Goal: Task Accomplishment & Management: Complete application form

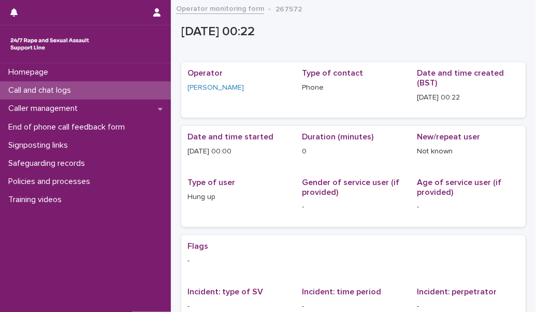
click at [113, 93] on div "Call and chat logs" at bounding box center [85, 90] width 171 height 18
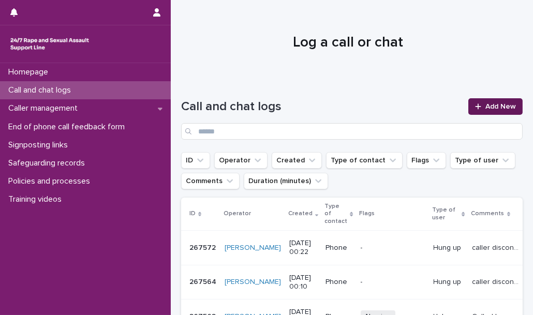
click at [475, 103] on icon at bounding box center [478, 106] width 6 height 7
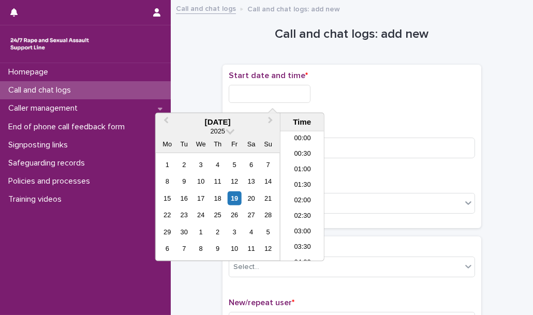
click at [278, 99] on input "text" at bounding box center [270, 94] width 82 height 18
click at [302, 192] on li "17:30" at bounding box center [302, 196] width 44 height 16
type input "**********"
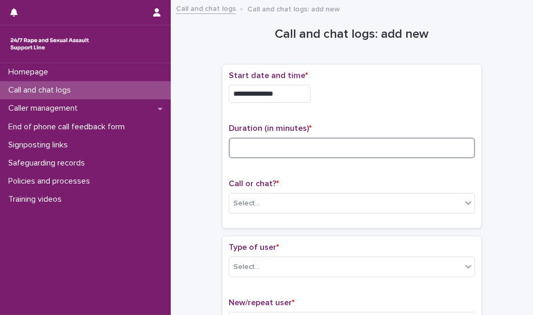
click at [256, 149] on input at bounding box center [352, 148] width 246 height 21
type input "*"
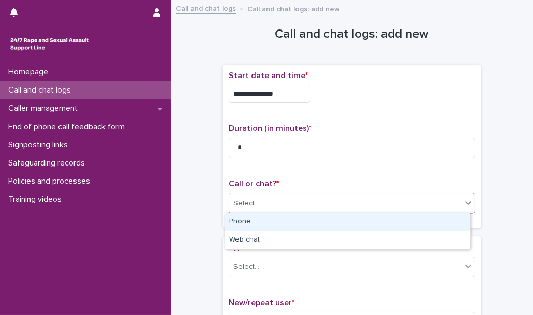
click at [257, 196] on div "Select..." at bounding box center [345, 203] width 232 height 17
click at [260, 223] on div "Phone" at bounding box center [347, 222] width 245 height 18
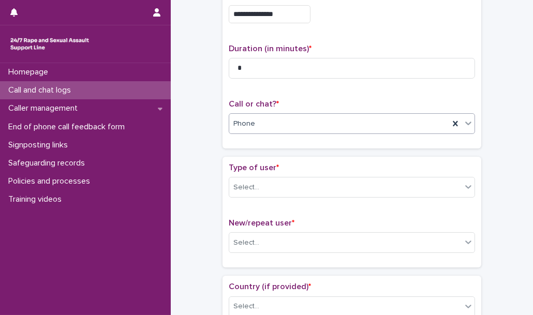
scroll to position [90, 0]
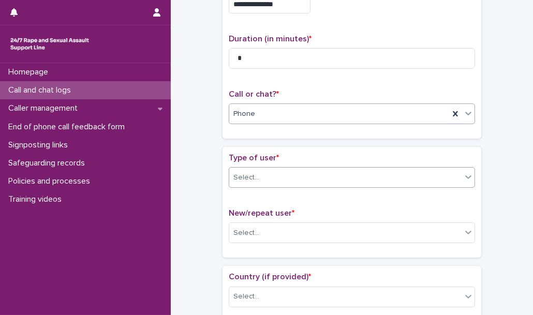
click at [274, 173] on div "Select..." at bounding box center [345, 177] width 232 height 17
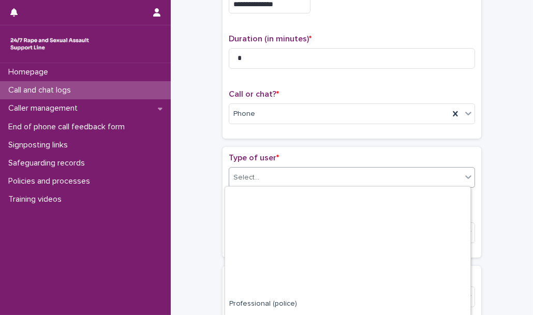
scroll to position [142, 0]
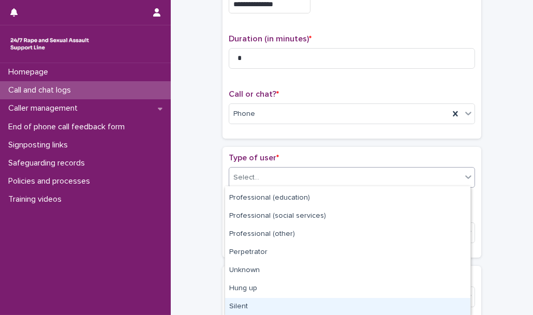
click at [276, 303] on div "Silent" at bounding box center [347, 307] width 245 height 18
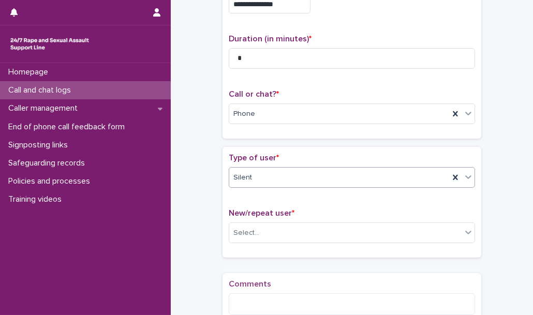
scroll to position [201, 0]
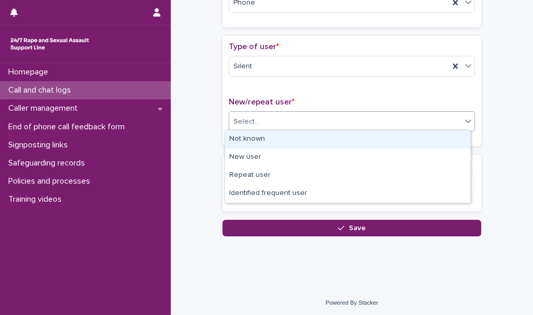
click at [284, 117] on div "Select..." at bounding box center [345, 121] width 232 height 17
click at [283, 143] on div "Not known" at bounding box center [347, 139] width 245 height 18
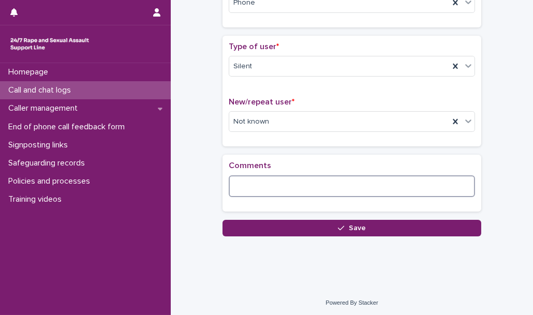
click at [257, 181] on textarea at bounding box center [352, 186] width 246 height 22
click at [263, 186] on textarea "**********" at bounding box center [352, 186] width 246 height 22
click at [294, 184] on textarea "**********" at bounding box center [352, 186] width 246 height 22
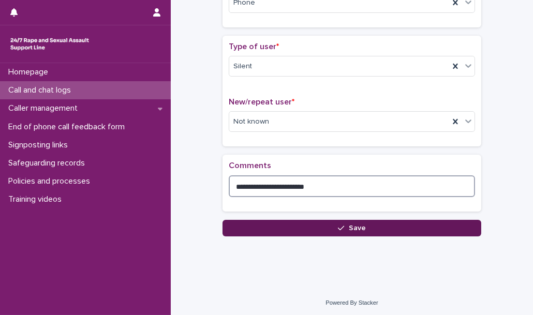
type textarea "**********"
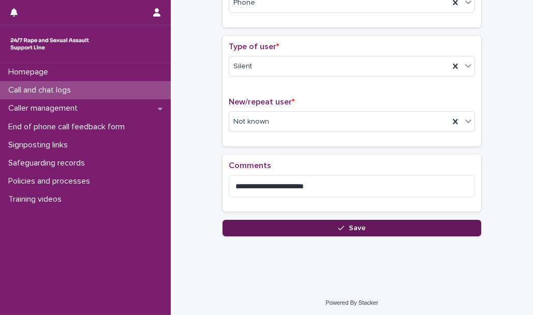
click at [292, 227] on button "Save" at bounding box center [352, 228] width 259 height 17
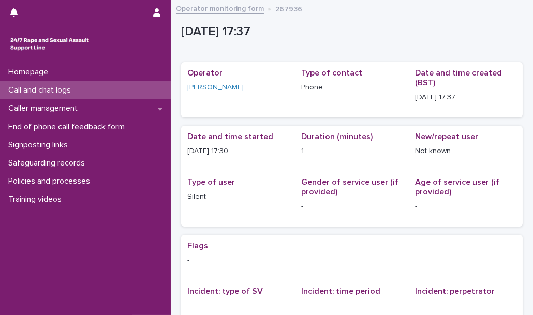
click at [156, 87] on div "Call and chat logs" at bounding box center [85, 90] width 171 height 18
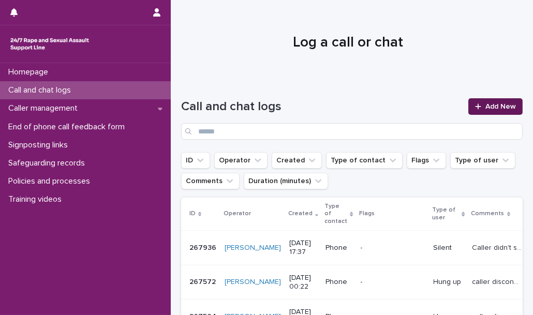
click at [485, 108] on span "Add New" at bounding box center [500, 106] width 31 height 7
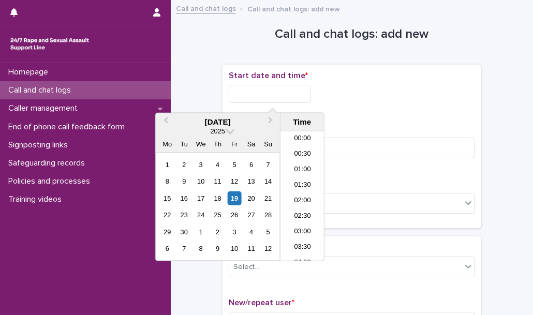
click at [241, 91] on input "text" at bounding box center [270, 94] width 82 height 18
click at [300, 192] on li "17:30" at bounding box center [302, 196] width 44 height 16
type input "**********"
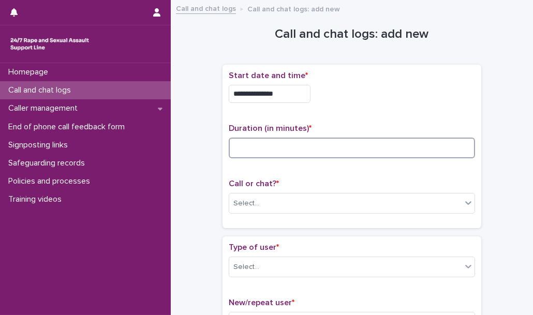
click at [269, 146] on input at bounding box center [352, 148] width 246 height 21
type input "*"
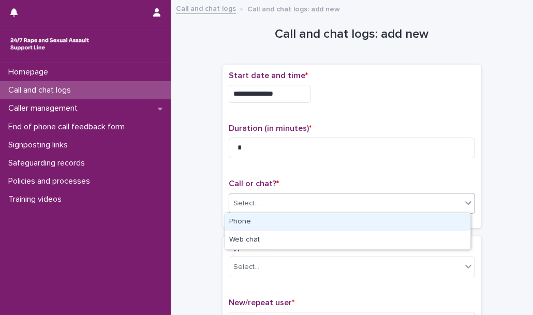
click at [250, 206] on div "Select..." at bounding box center [246, 203] width 26 height 11
click at [248, 221] on div "Phone" at bounding box center [347, 222] width 245 height 18
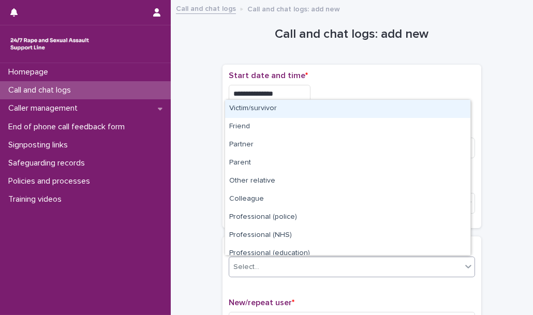
click at [249, 263] on div "Select..." at bounding box center [246, 267] width 26 height 11
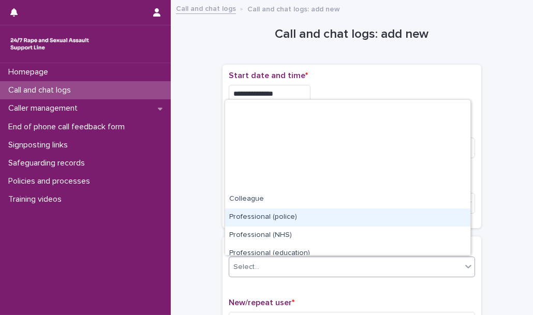
scroll to position [116, 0]
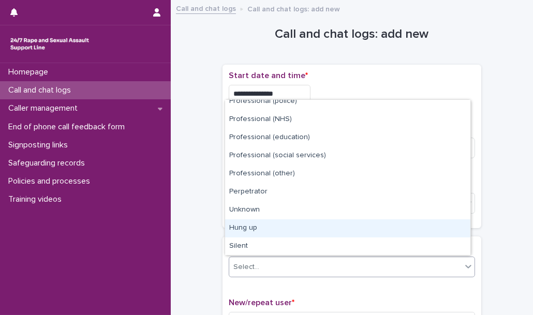
click at [246, 228] on div "Hung up" at bounding box center [347, 228] width 245 height 18
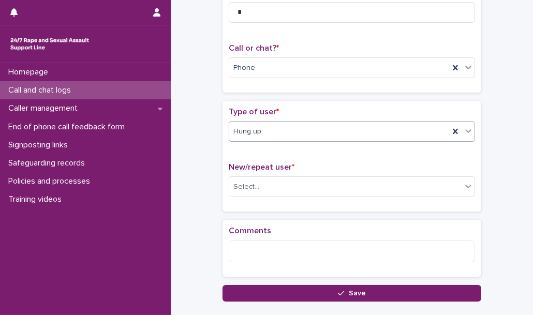
scroll to position [138, 0]
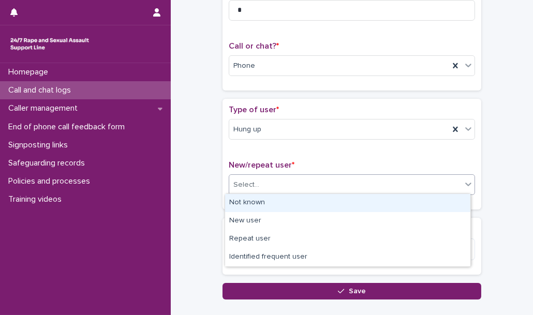
drag, startPoint x: 250, startPoint y: 186, endPoint x: 253, endPoint y: 198, distance: 12.2
click at [253, 198] on body "**********" at bounding box center [266, 157] width 533 height 315
click at [253, 198] on div "Not known" at bounding box center [347, 203] width 245 height 18
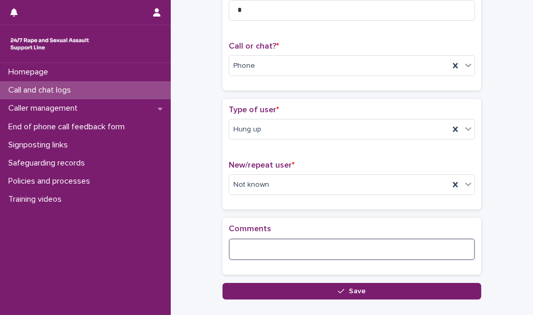
click at [250, 248] on textarea at bounding box center [352, 250] width 246 height 22
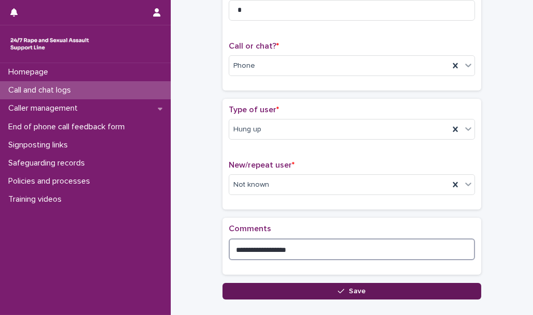
type textarea "**********"
click at [289, 293] on button "Save" at bounding box center [352, 291] width 259 height 17
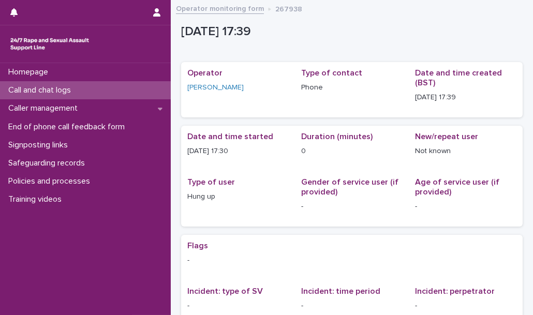
click at [472, 52] on div "Loading... Saving… Loading... Saving… Operator [PERSON_NAME] Type of contact Ph…" at bounding box center [352, 243] width 342 height 383
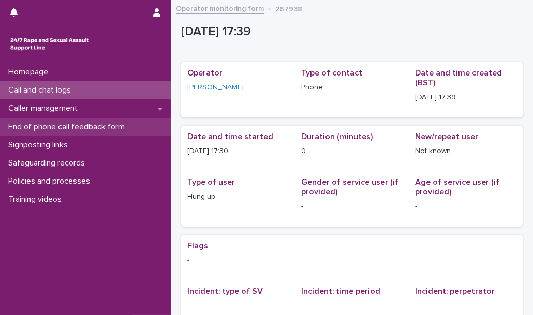
click at [116, 125] on p "End of phone call feedback form" at bounding box center [68, 127] width 129 height 10
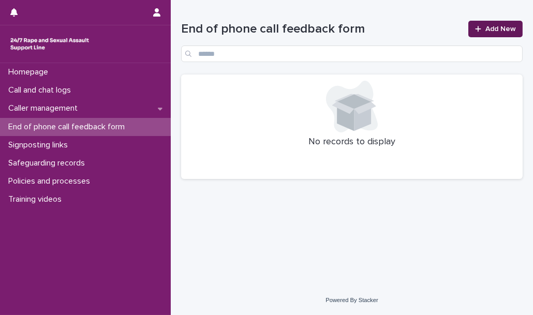
click at [490, 28] on span "Add New" at bounding box center [500, 28] width 31 height 7
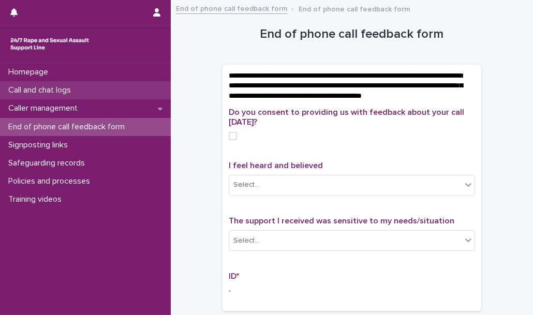
click at [87, 98] on div "Call and chat logs" at bounding box center [85, 90] width 171 height 18
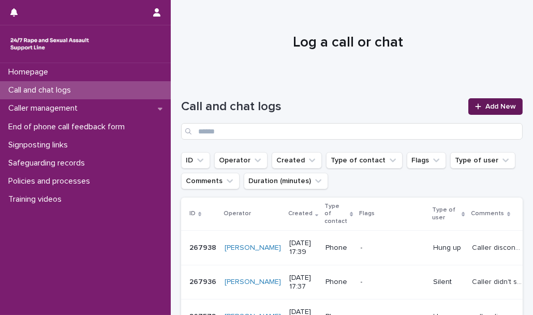
click at [488, 98] on link "Add New" at bounding box center [495, 106] width 54 height 17
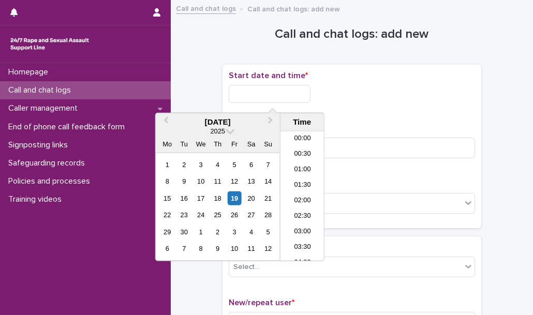
scroll to position [501, 0]
click at [287, 92] on input "text" at bounding box center [270, 94] width 82 height 18
click at [303, 212] on li "18:30" at bounding box center [302, 212] width 44 height 16
type input "**********"
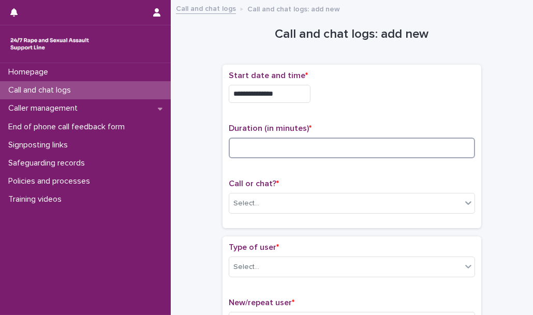
click at [293, 154] on input at bounding box center [352, 148] width 246 height 21
type input "**"
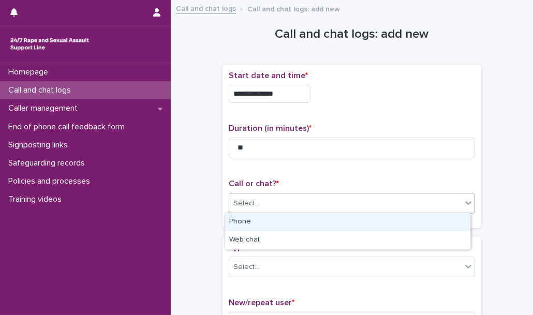
click at [274, 198] on div "Select..." at bounding box center [345, 203] width 232 height 17
click at [276, 224] on div "Phone" at bounding box center [347, 222] width 245 height 18
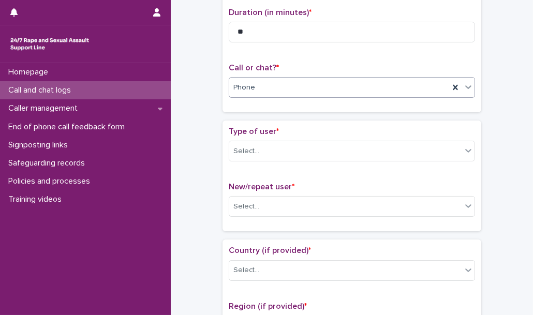
scroll to position [117, 0]
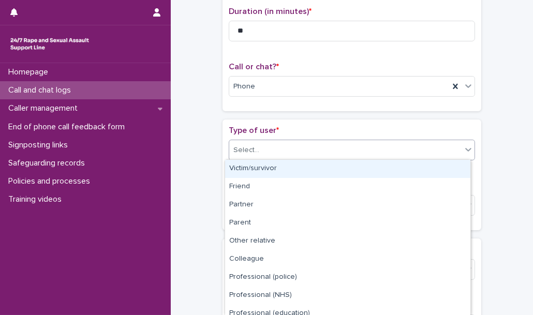
click at [276, 151] on div "Select..." at bounding box center [345, 150] width 232 height 17
click at [277, 167] on div "Victim/survivor" at bounding box center [347, 169] width 245 height 18
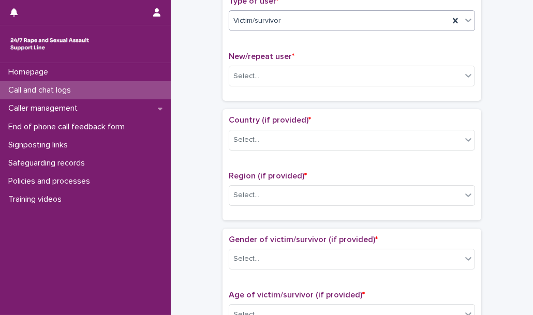
scroll to position [249, 0]
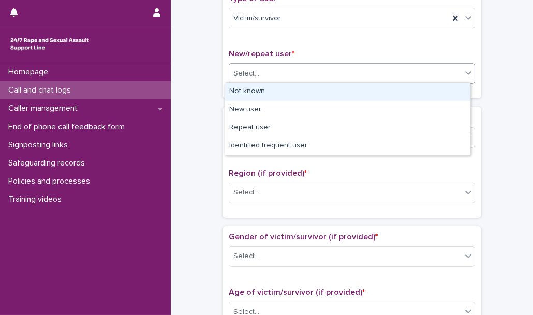
click at [273, 70] on div "Select..." at bounding box center [345, 73] width 232 height 17
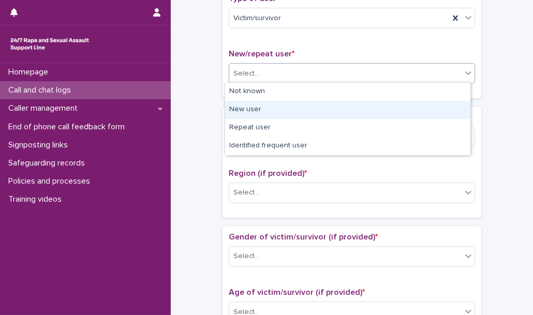
click at [272, 104] on div "New user" at bounding box center [347, 110] width 245 height 18
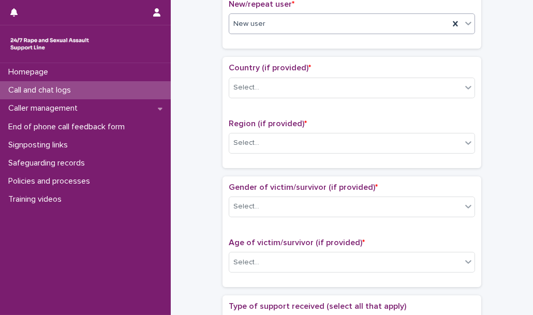
scroll to position [299, 0]
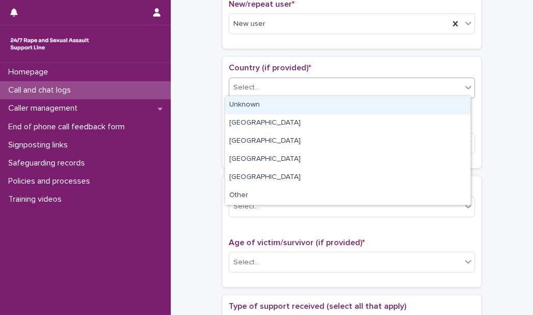
click at [272, 78] on div "Select..." at bounding box center [352, 88] width 246 height 21
click at [275, 101] on div "Unknown" at bounding box center [347, 105] width 245 height 18
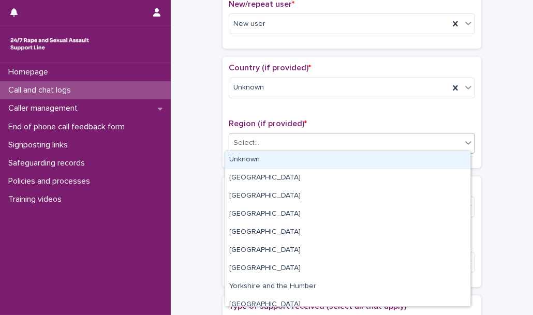
click at [287, 146] on div "Select..." at bounding box center [345, 143] width 232 height 17
click at [287, 166] on div "Unknown" at bounding box center [347, 160] width 245 height 18
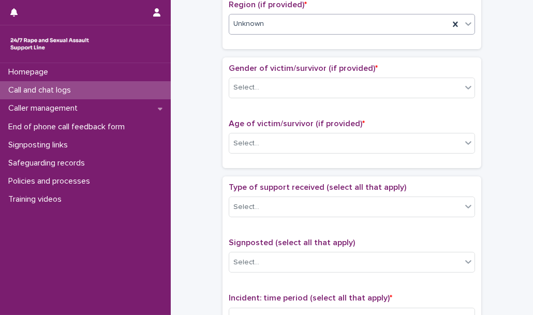
scroll to position [418, 0]
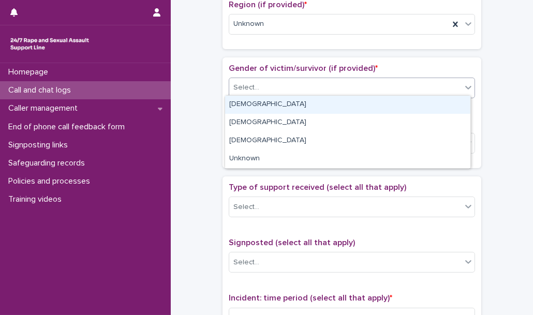
click at [280, 86] on div "Select..." at bounding box center [345, 87] width 232 height 17
click at [270, 101] on div "[DEMOGRAPHIC_DATA]" at bounding box center [347, 105] width 245 height 18
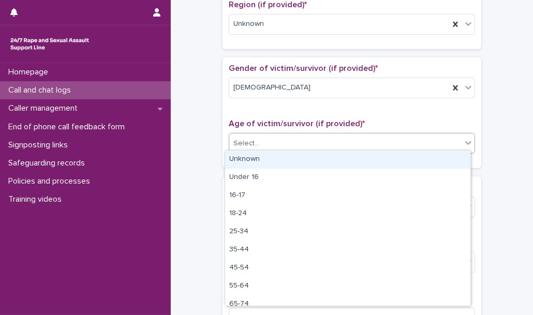
drag, startPoint x: 258, startPoint y: 135, endPoint x: 258, endPoint y: 161, distance: 26.4
click at [258, 161] on body "**********" at bounding box center [266, 157] width 533 height 315
click at [258, 161] on div "Unknown" at bounding box center [347, 160] width 245 height 18
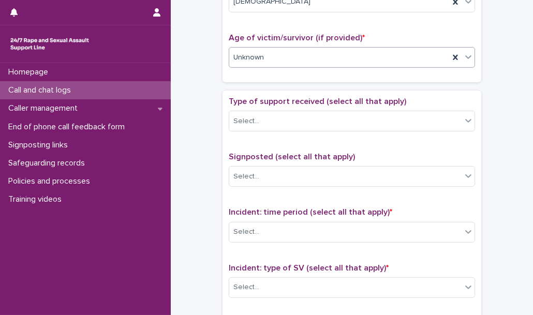
scroll to position [506, 0]
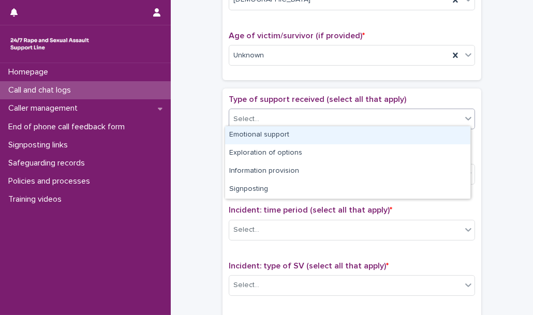
click at [261, 117] on div "Select..." at bounding box center [345, 119] width 232 height 17
click at [261, 139] on div "Emotional support" at bounding box center [347, 135] width 245 height 18
click at [327, 114] on div "Emotional support" at bounding box center [339, 119] width 220 height 18
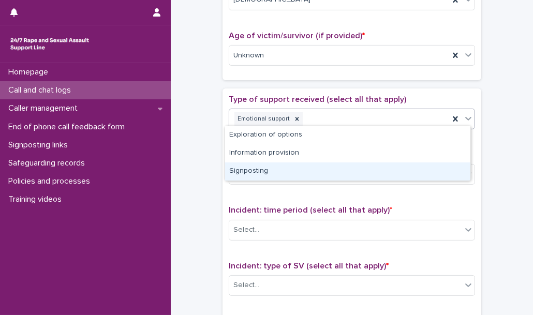
click at [293, 172] on div "Signposting" at bounding box center [347, 171] width 245 height 18
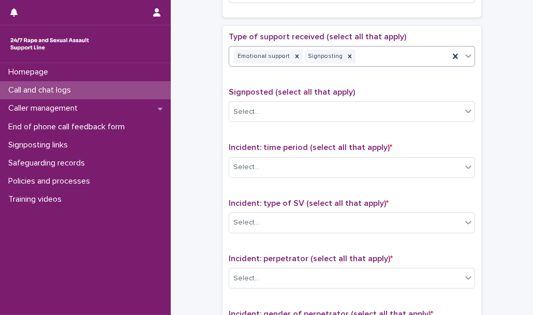
scroll to position [579, 0]
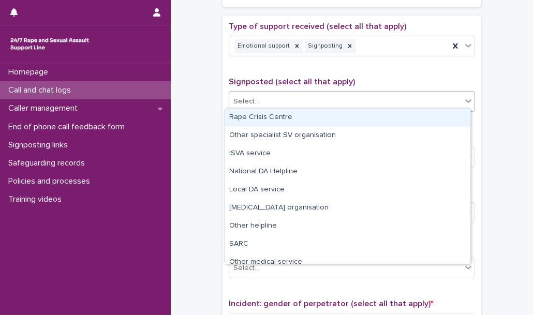
click at [293, 100] on div "Select..." at bounding box center [345, 101] width 232 height 17
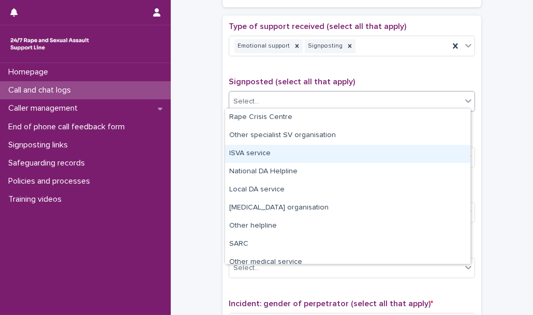
click at [285, 150] on div "ISVA service" at bounding box center [347, 154] width 245 height 18
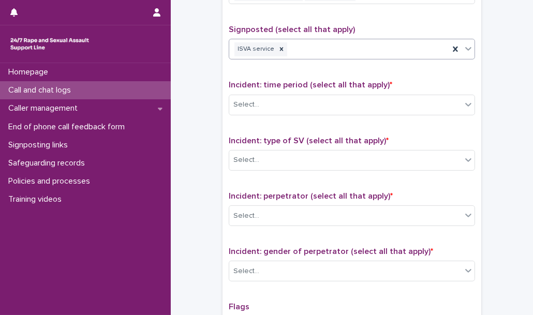
scroll to position [635, 0]
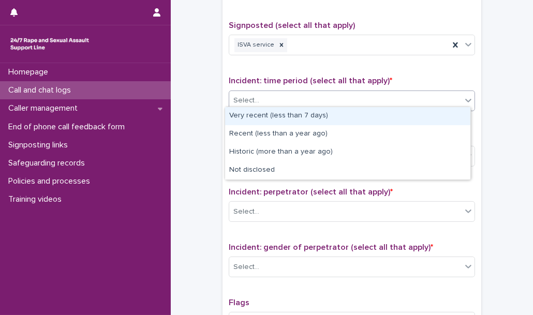
click at [284, 101] on div "Select..." at bounding box center [345, 100] width 232 height 17
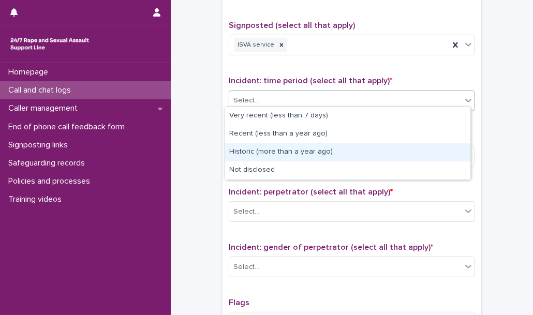
click at [282, 153] on div "Historic (more than a year ago)" at bounding box center [347, 152] width 245 height 18
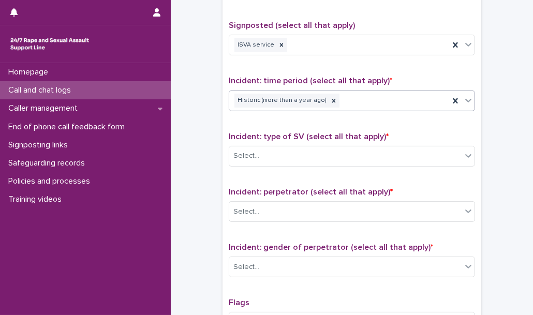
click at [282, 153] on div "Select..." at bounding box center [345, 155] width 232 height 17
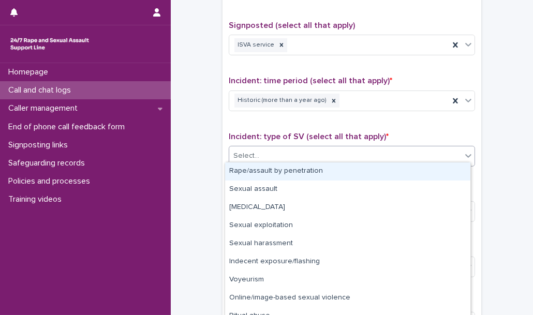
click at [286, 169] on div "Rape/assault by penetration" at bounding box center [347, 171] width 245 height 18
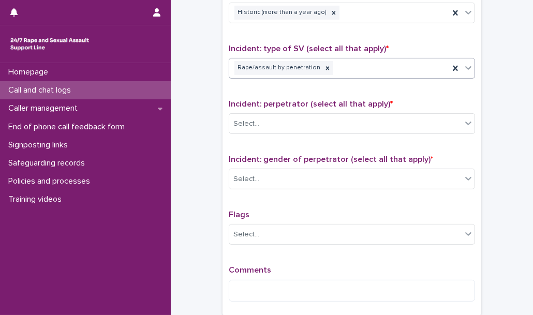
scroll to position [730, 0]
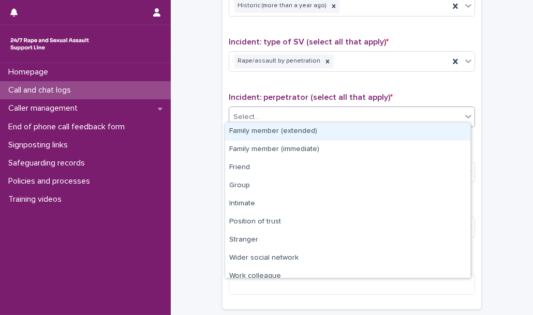
click at [279, 115] on div "Select..." at bounding box center [345, 117] width 232 height 17
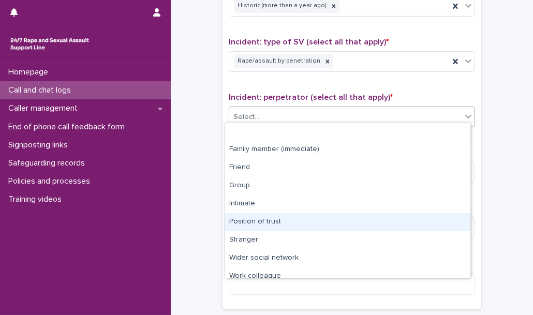
scroll to position [43, 0]
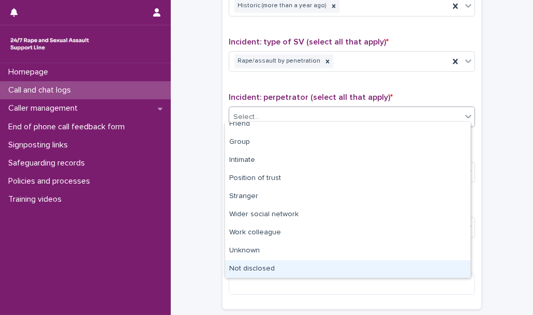
click at [278, 263] on div "Not disclosed" at bounding box center [347, 269] width 245 height 18
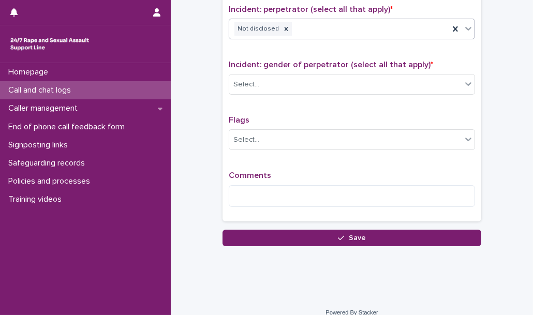
scroll to position [824, 0]
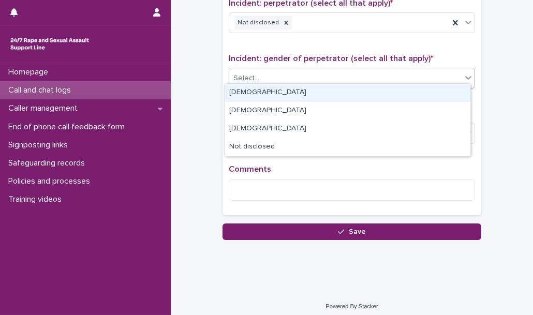
click at [268, 78] on div "Select..." at bounding box center [345, 78] width 232 height 17
click at [265, 92] on div "[DEMOGRAPHIC_DATA]" at bounding box center [347, 93] width 245 height 18
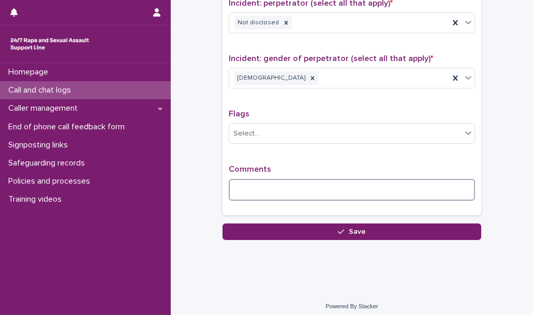
click at [237, 179] on textarea at bounding box center [352, 190] width 246 height 22
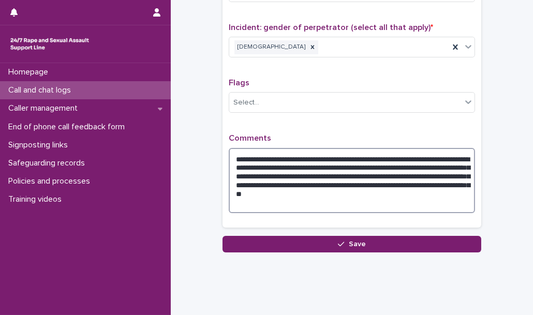
scroll to position [867, 0]
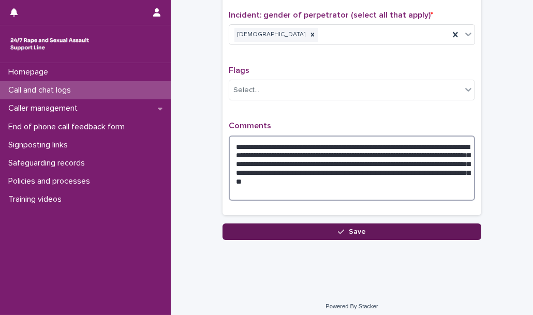
type textarea "**********"
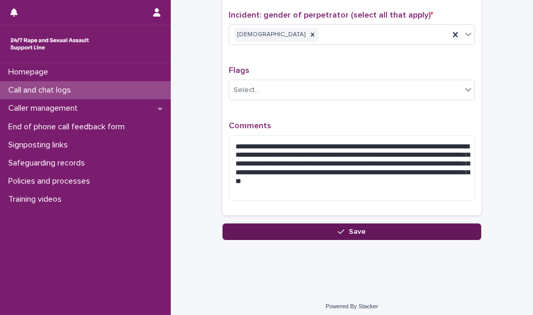
click at [298, 224] on button "Save" at bounding box center [352, 232] width 259 height 17
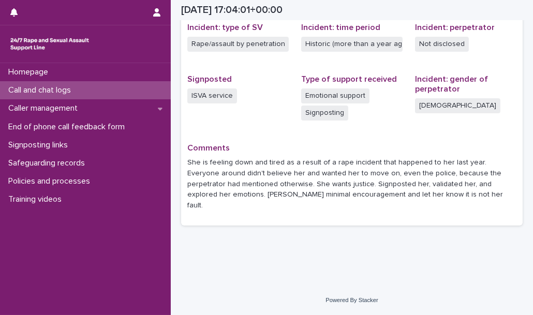
scroll to position [252, 0]
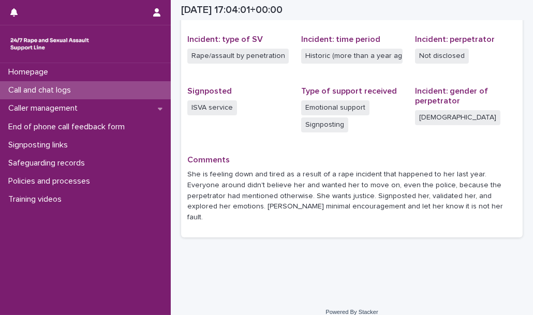
click at [127, 90] on div "Call and chat logs" at bounding box center [85, 90] width 171 height 18
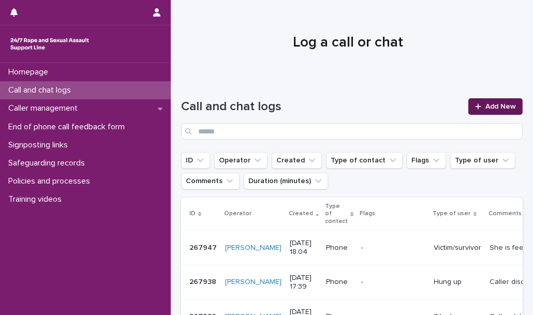
click at [490, 111] on link "Add New" at bounding box center [495, 106] width 54 height 17
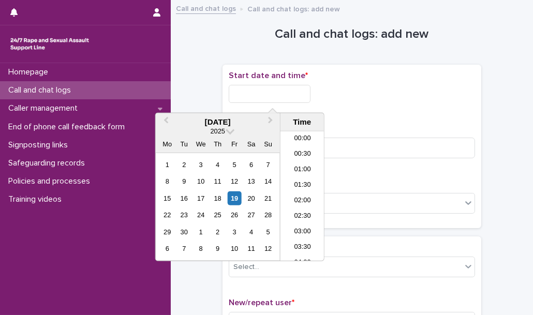
click at [244, 92] on input "text" at bounding box center [270, 94] width 82 height 18
click at [291, 183] on li "18:00" at bounding box center [302, 181] width 44 height 16
type input "**********"
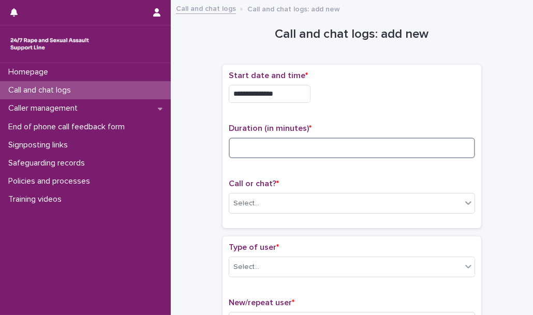
click at [258, 150] on input at bounding box center [352, 148] width 246 height 21
type input "*"
type input "**"
click at [266, 206] on div "Select..." at bounding box center [345, 203] width 232 height 17
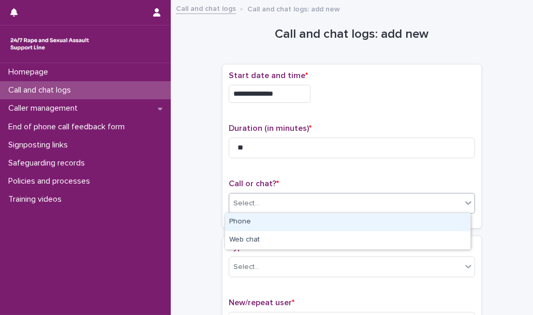
click at [273, 221] on div "Phone" at bounding box center [347, 222] width 245 height 18
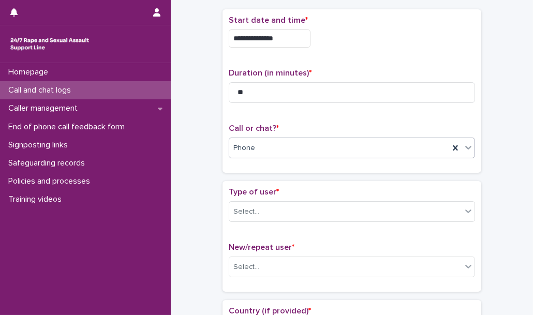
scroll to position [60, 0]
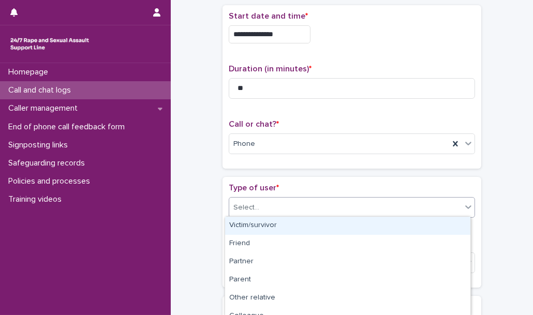
click at [279, 203] on div "Select..." at bounding box center [345, 207] width 232 height 17
click at [286, 229] on div "Victim/survivor" at bounding box center [347, 226] width 245 height 18
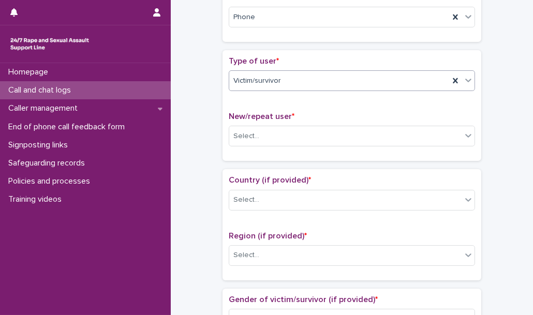
scroll to position [188, 0]
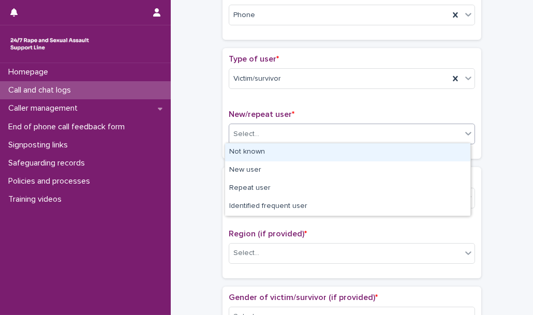
click at [296, 130] on div "Select..." at bounding box center [345, 134] width 232 height 17
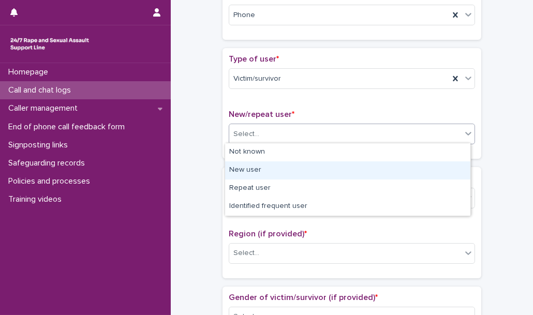
click at [290, 174] on div "New user" at bounding box center [347, 170] width 245 height 18
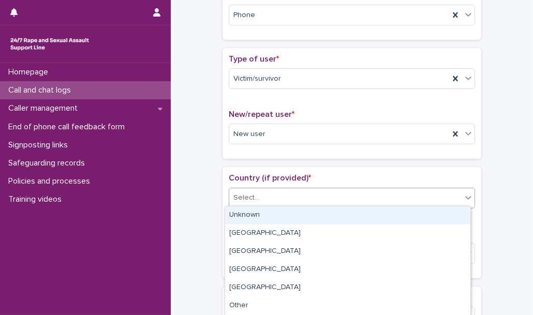
click at [285, 194] on div "Select..." at bounding box center [345, 197] width 232 height 17
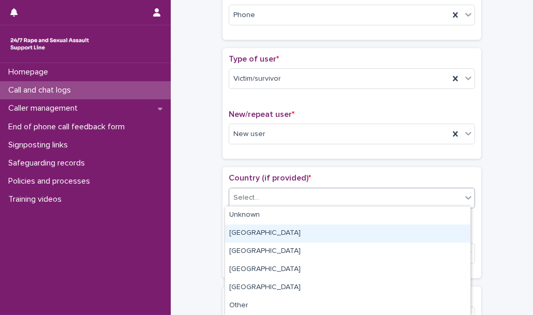
click at [283, 234] on div "[GEOGRAPHIC_DATA]" at bounding box center [347, 234] width 245 height 18
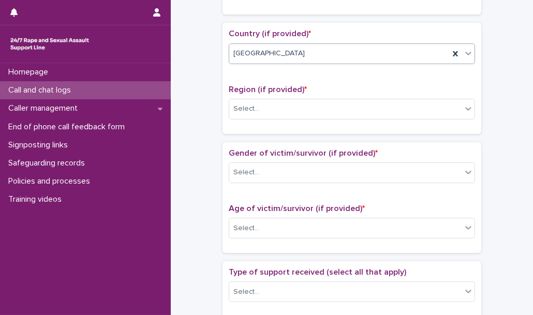
scroll to position [337, 0]
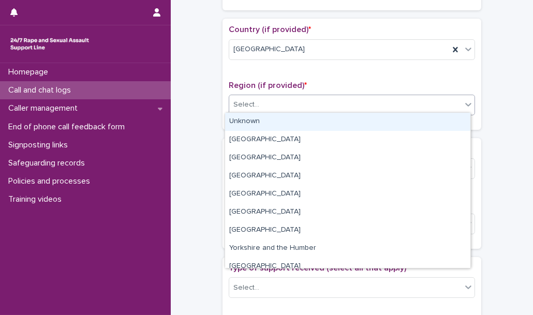
drag, startPoint x: 275, startPoint y: 98, endPoint x: 269, endPoint y: 125, distance: 27.5
click at [269, 125] on body "**********" at bounding box center [266, 157] width 533 height 315
click at [269, 125] on div "Unknown" at bounding box center [347, 122] width 245 height 18
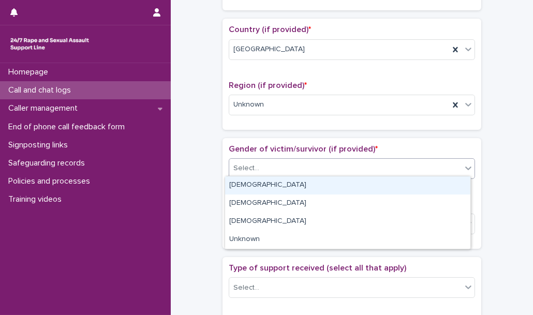
click at [257, 160] on div "Select..." at bounding box center [345, 168] width 232 height 17
click at [258, 186] on div "[DEMOGRAPHIC_DATA]" at bounding box center [347, 185] width 245 height 18
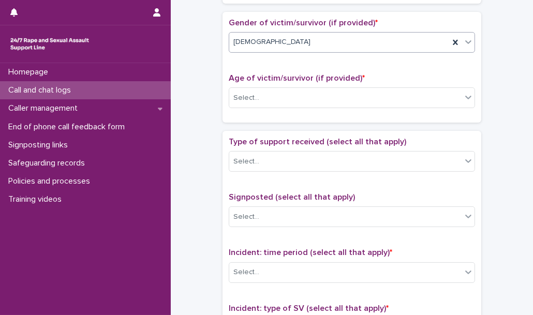
scroll to position [465, 0]
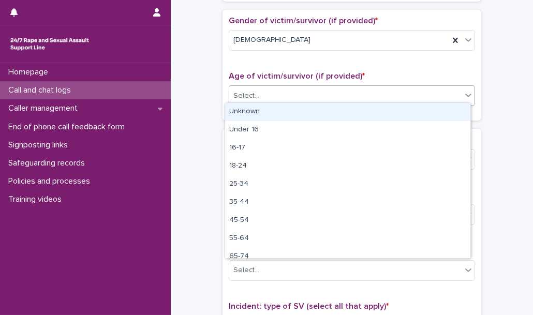
click at [279, 87] on div "Select..." at bounding box center [345, 95] width 232 height 17
click at [275, 113] on div "Unknown" at bounding box center [347, 112] width 245 height 18
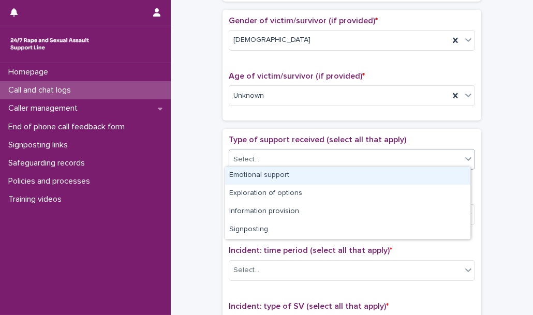
click at [277, 152] on div "Select..." at bounding box center [345, 159] width 232 height 17
click at [270, 177] on div "Emotional support" at bounding box center [347, 176] width 245 height 18
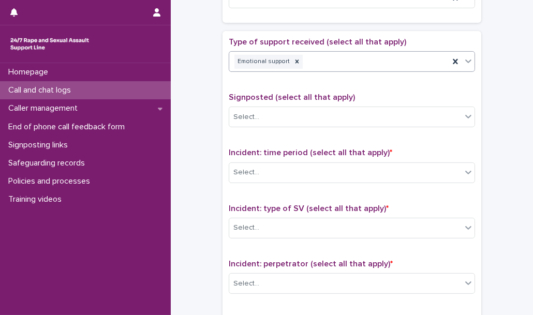
scroll to position [564, 0]
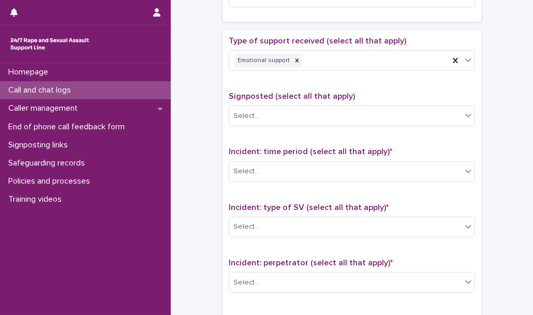
click at [270, 177] on div "Incident: time period (select all that apply) * Select..." at bounding box center [352, 168] width 246 height 43
click at [273, 168] on div "Select..." at bounding box center [345, 171] width 232 height 17
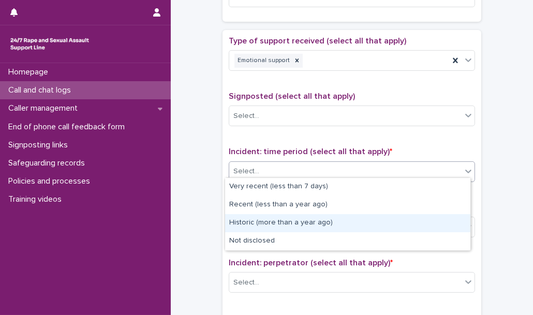
click at [284, 228] on div "Historic (more than a year ago)" at bounding box center [347, 223] width 245 height 18
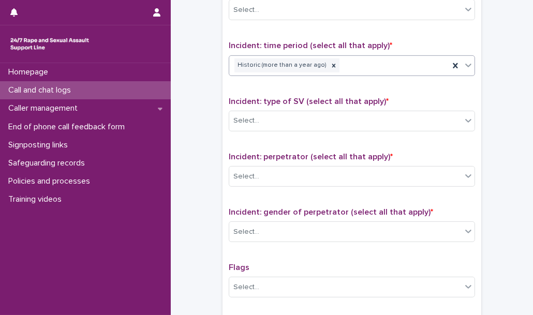
scroll to position [677, 0]
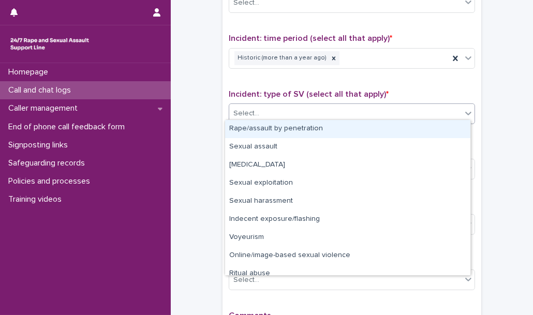
click at [307, 105] on div "Select..." at bounding box center [345, 113] width 232 height 17
click at [293, 131] on div "Rape/assault by penetration" at bounding box center [347, 129] width 245 height 18
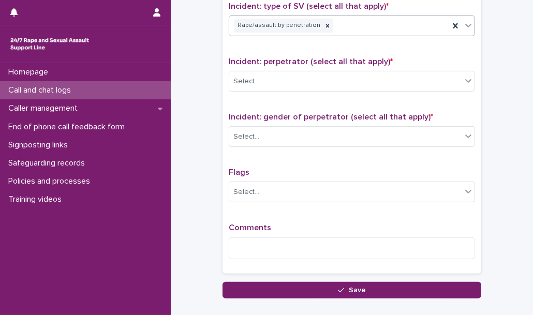
scroll to position [769, 0]
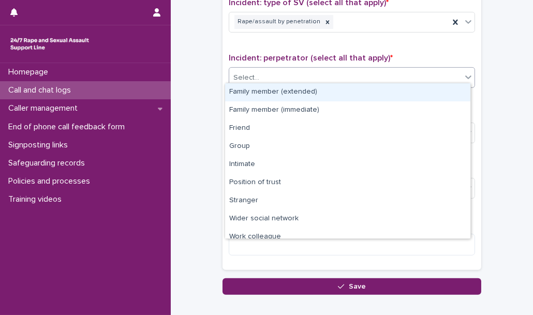
click at [288, 78] on div "Select..." at bounding box center [345, 77] width 232 height 17
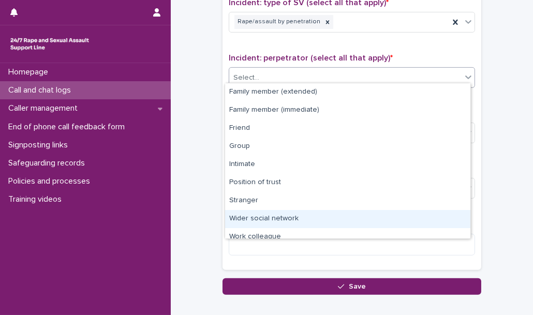
scroll to position [43, 0]
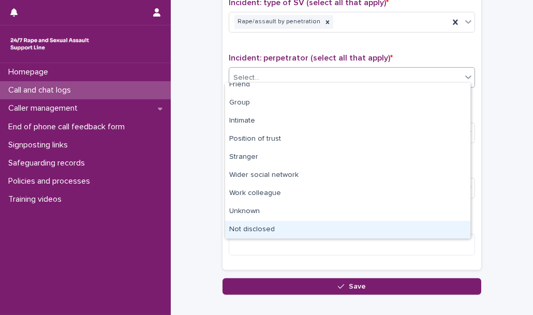
click at [260, 229] on div "Not disclosed" at bounding box center [347, 230] width 245 height 18
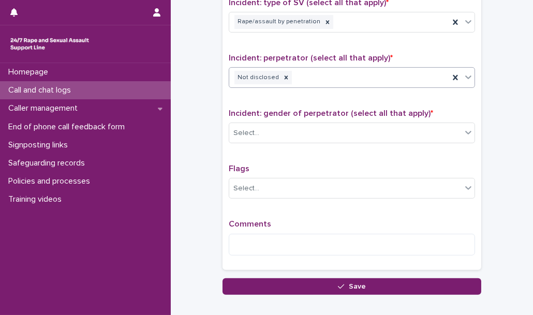
scroll to position [794, 0]
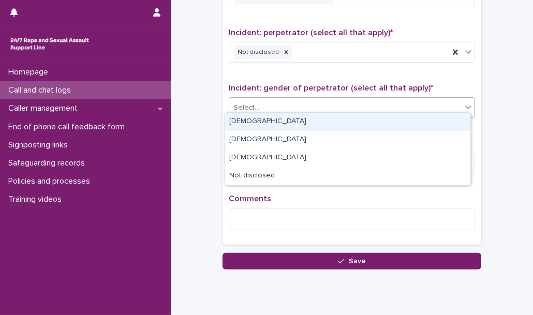
click at [273, 102] on div "Select..." at bounding box center [345, 107] width 232 height 17
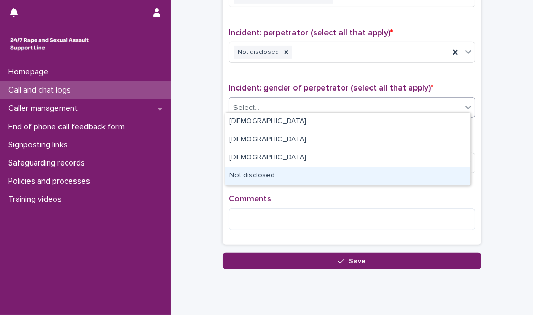
click at [266, 173] on div "Not disclosed" at bounding box center [347, 176] width 245 height 18
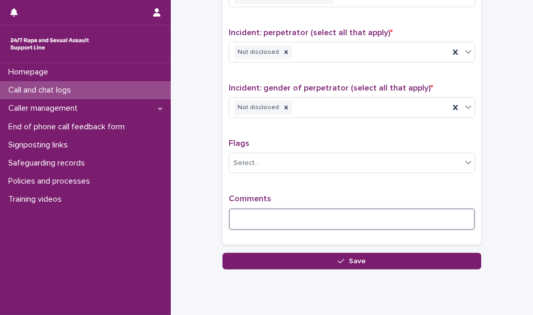
click at [257, 214] on textarea at bounding box center [352, 220] width 246 height 22
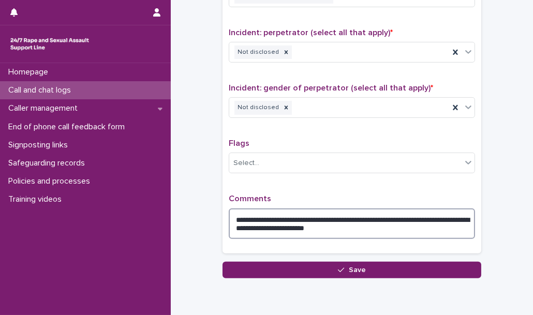
click at [369, 225] on textarea "**********" at bounding box center [352, 224] width 246 height 31
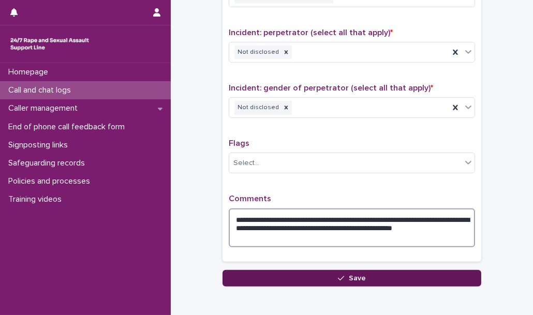
type textarea "**********"
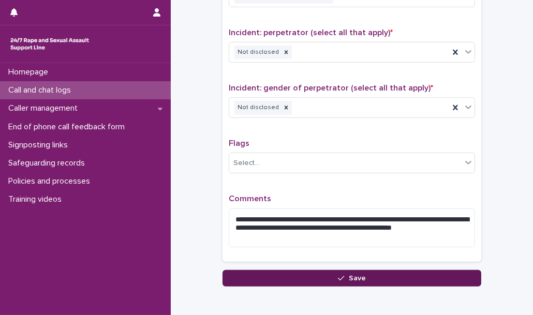
click at [267, 270] on button "Save" at bounding box center [352, 278] width 259 height 17
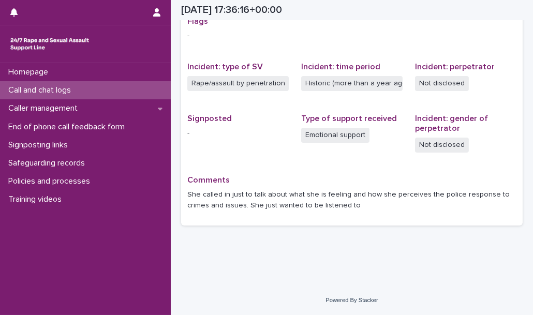
scroll to position [224, 0]
click at [132, 94] on div "Call and chat logs" at bounding box center [85, 90] width 171 height 18
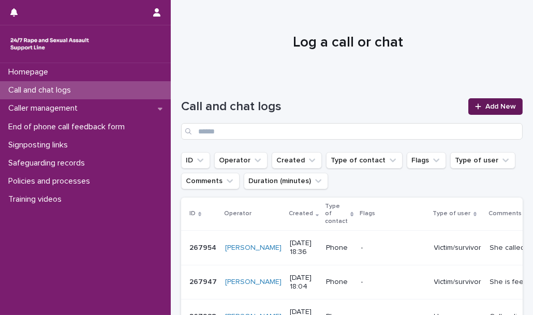
click at [487, 110] on link "Add New" at bounding box center [495, 106] width 54 height 17
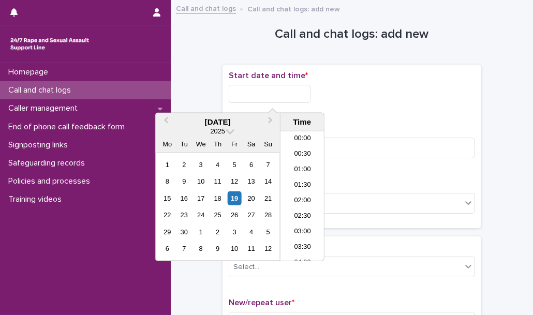
scroll to position [533, 0]
click at [281, 88] on input "text" at bounding box center [270, 94] width 82 height 18
click at [301, 198] on li "19:00" at bounding box center [302, 196] width 44 height 16
type input "**********"
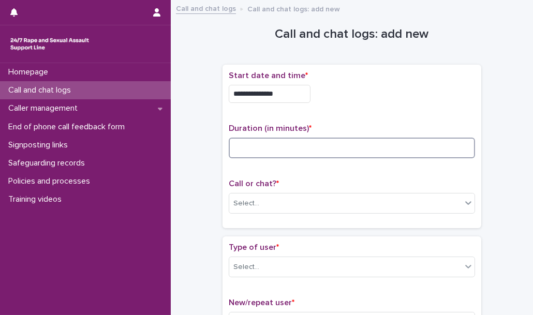
click at [265, 150] on input at bounding box center [352, 148] width 246 height 21
type input "*"
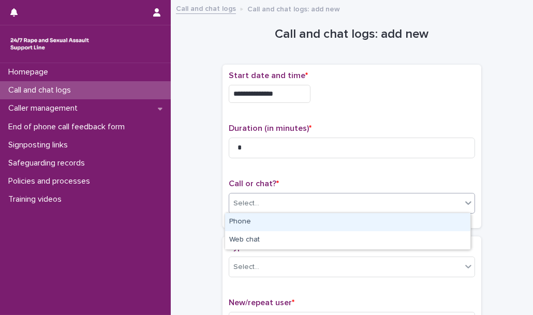
click at [262, 202] on div "Select..." at bounding box center [345, 203] width 232 height 17
click at [259, 230] on div "Phone" at bounding box center [347, 222] width 245 height 18
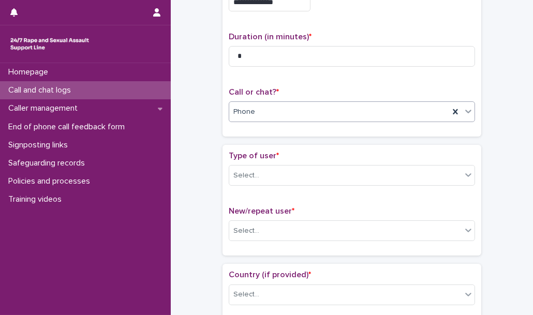
scroll to position [107, 0]
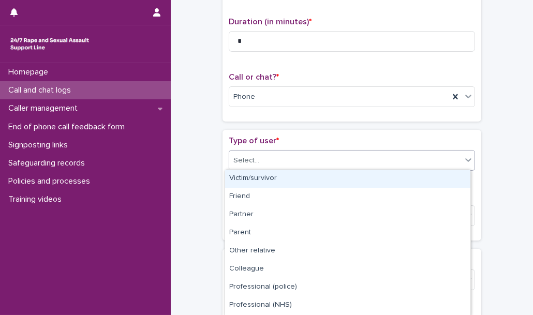
click at [290, 150] on div "Select..." at bounding box center [352, 160] width 246 height 21
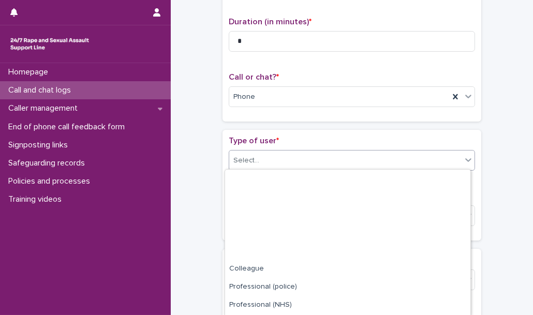
scroll to position [125, 0]
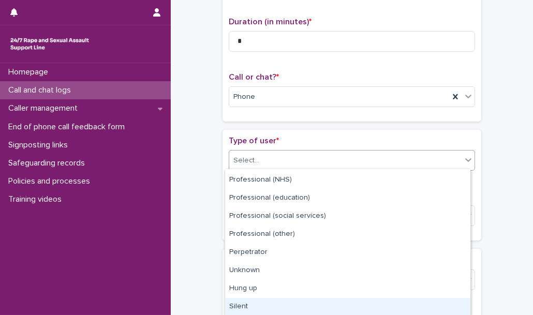
click at [263, 308] on div "Silent" at bounding box center [347, 307] width 245 height 18
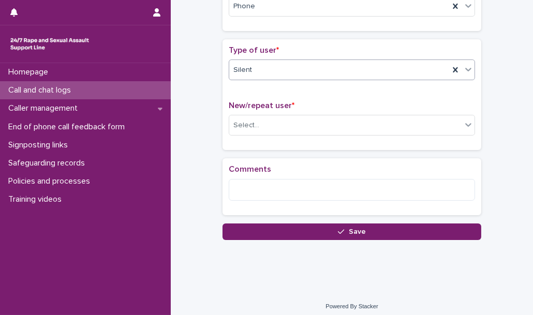
scroll to position [199, 0]
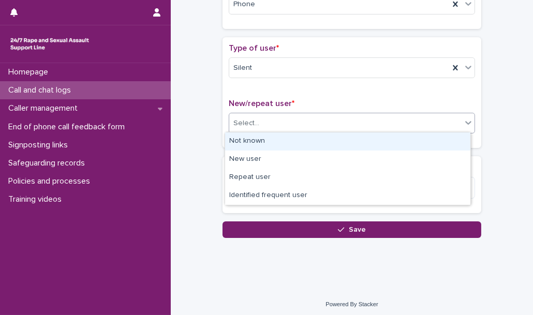
click at [249, 124] on div "Select..." at bounding box center [246, 123] width 26 height 11
click at [249, 138] on div "Not known" at bounding box center [347, 141] width 245 height 18
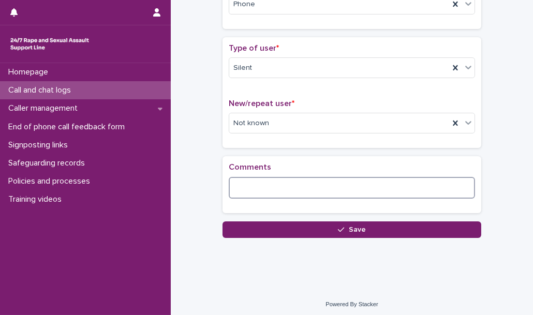
click at [243, 185] on textarea at bounding box center [352, 188] width 246 height 22
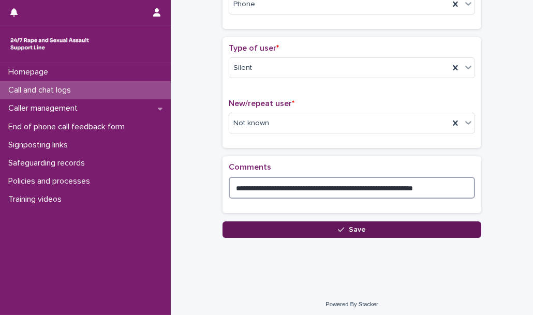
type textarea "**********"
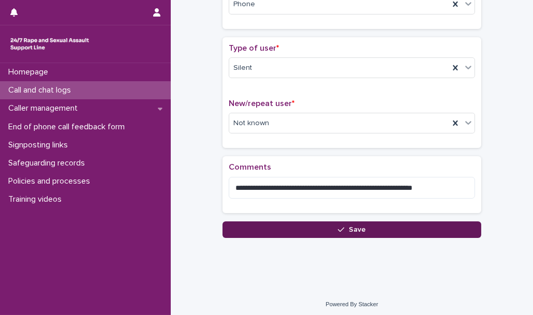
click at [284, 229] on button "Save" at bounding box center [352, 229] width 259 height 17
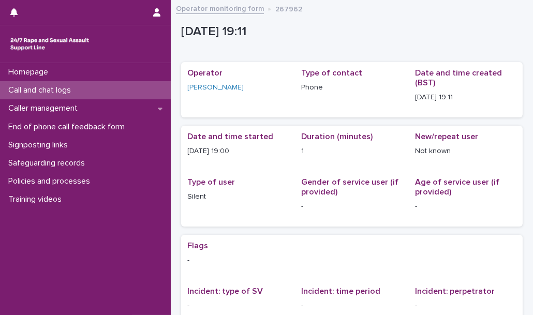
click at [116, 92] on div "Call and chat logs" at bounding box center [85, 90] width 171 height 18
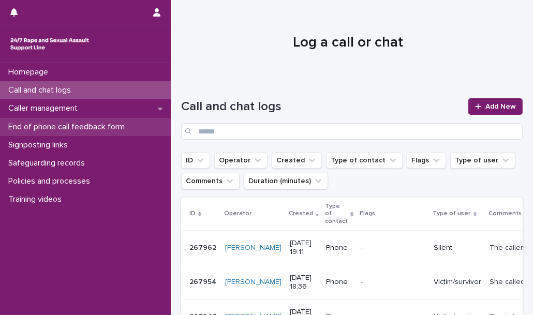
click at [92, 125] on p "End of phone call feedback form" at bounding box center [68, 127] width 129 height 10
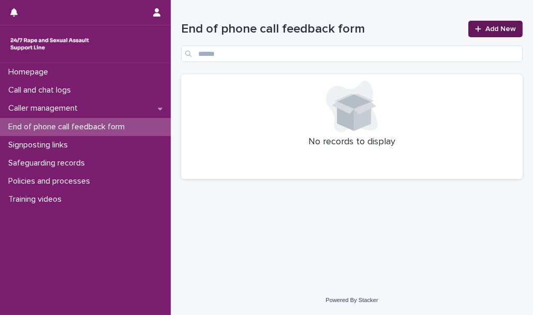
click at [476, 36] on link "Add New" at bounding box center [495, 29] width 54 height 17
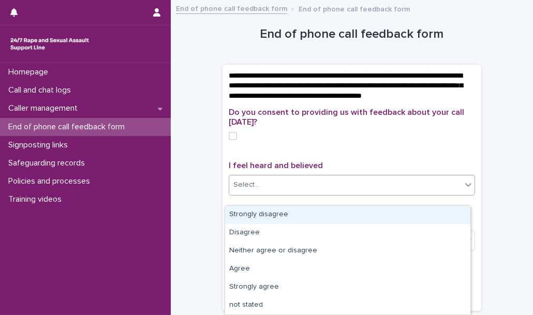
click at [250, 194] on div "Select..." at bounding box center [345, 184] width 232 height 17
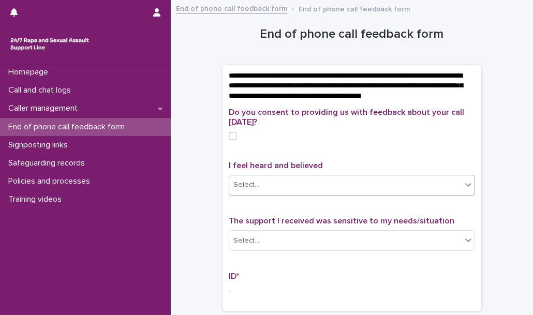
click at [278, 194] on div "Select..." at bounding box center [345, 184] width 232 height 17
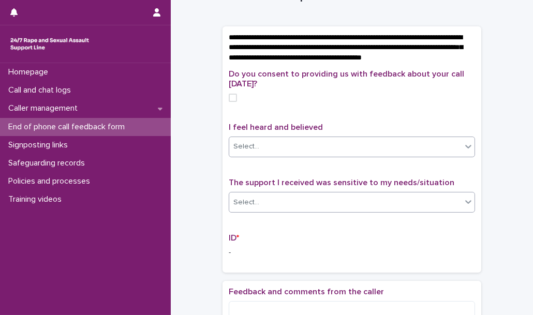
scroll to position [34, 0]
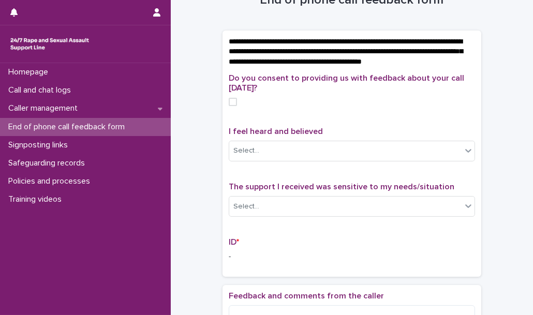
click at [229, 262] on p "-" at bounding box center [352, 256] width 246 height 11
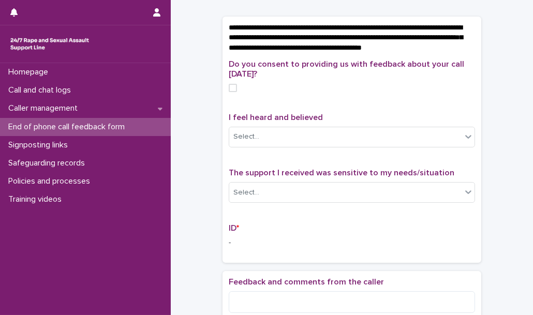
scroll to position [40, 0]
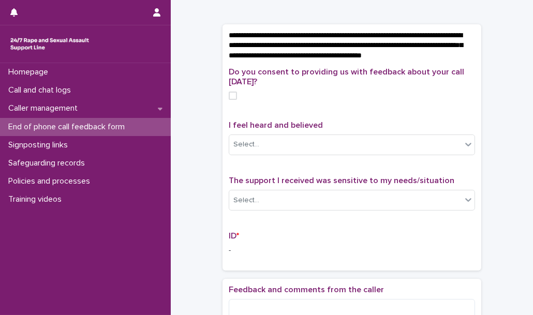
click at [229, 100] on span at bounding box center [233, 96] width 8 height 8
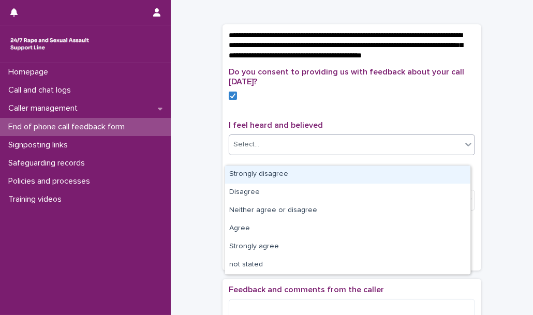
click at [279, 153] on div "Select..." at bounding box center [345, 144] width 232 height 17
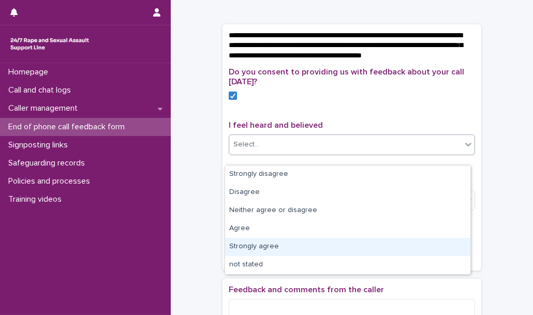
click at [303, 251] on div "Strongly agree" at bounding box center [347, 247] width 245 height 18
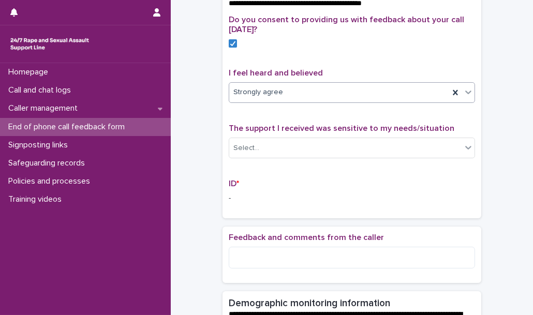
scroll to position [95, 0]
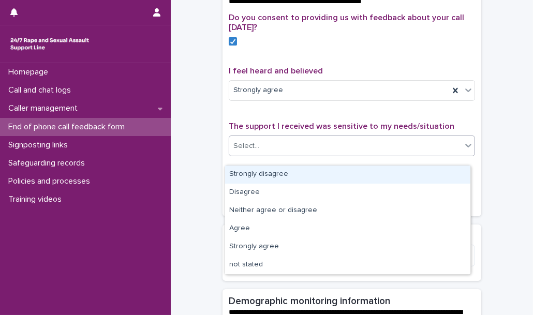
click at [303, 153] on div "Select..." at bounding box center [345, 146] width 232 height 17
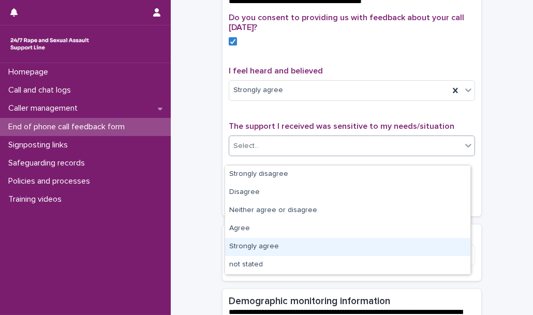
click at [284, 244] on div "Strongly agree" at bounding box center [347, 247] width 245 height 18
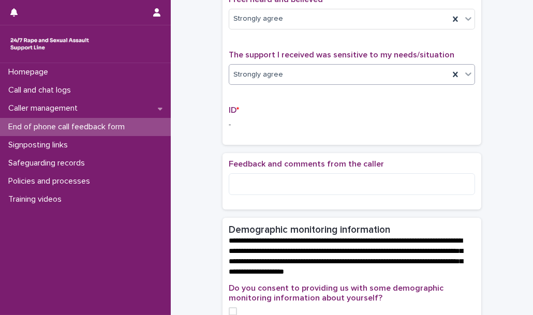
scroll to position [168, 0]
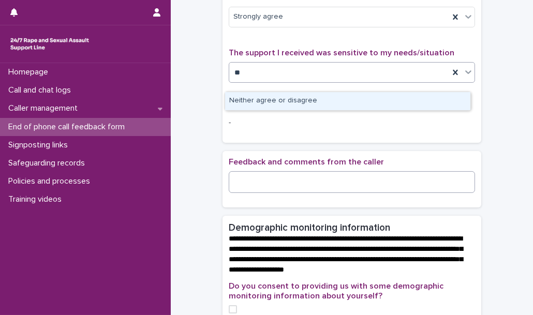
type input "*"
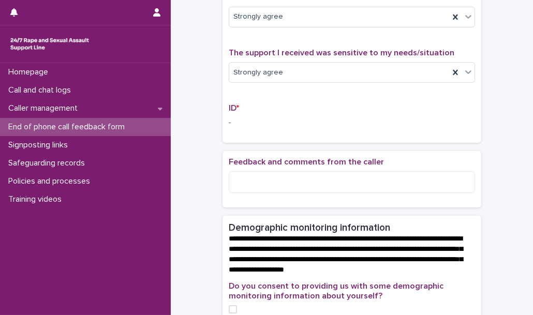
click at [271, 234] on h2 "Demographic monitoring information" at bounding box center [309, 228] width 161 height 12
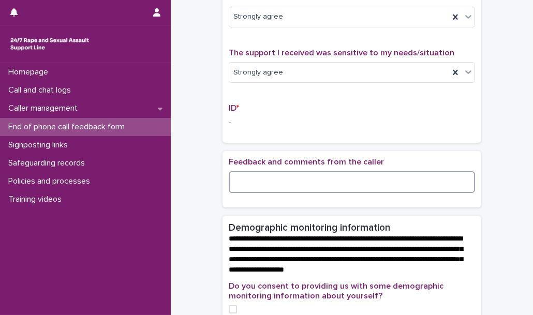
click at [256, 191] on textarea at bounding box center [352, 182] width 246 height 22
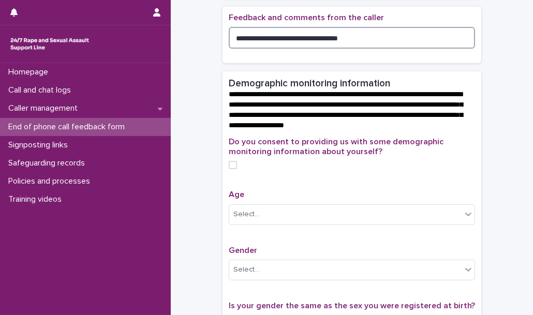
scroll to position [328, 0]
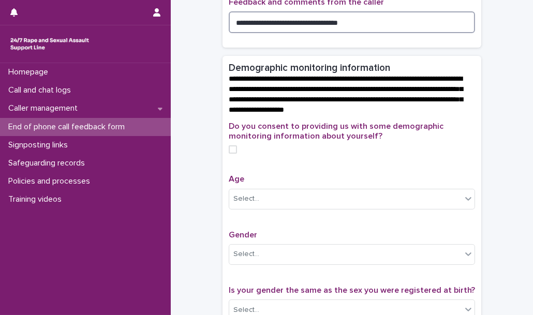
click at [230, 154] on span at bounding box center [233, 149] width 8 height 8
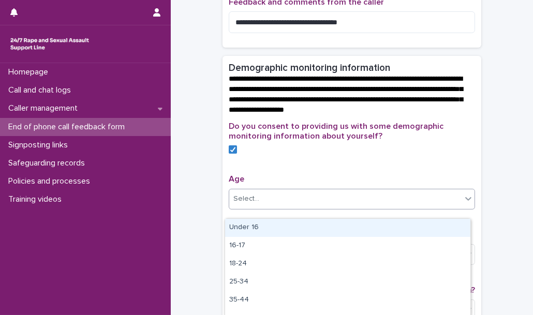
click at [294, 207] on div "Select..." at bounding box center [345, 198] width 232 height 17
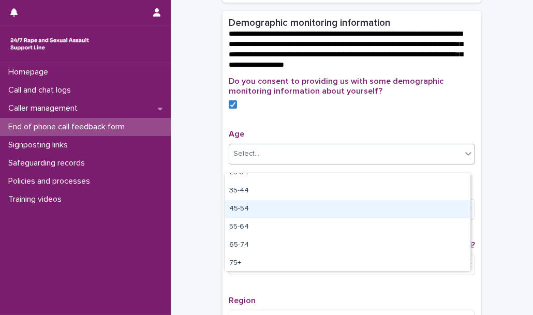
scroll to position [64, 0]
click at [285, 207] on div "45-54" at bounding box center [347, 209] width 245 height 18
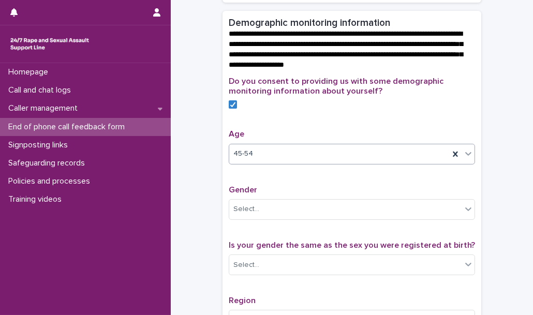
scroll to position [393, 0]
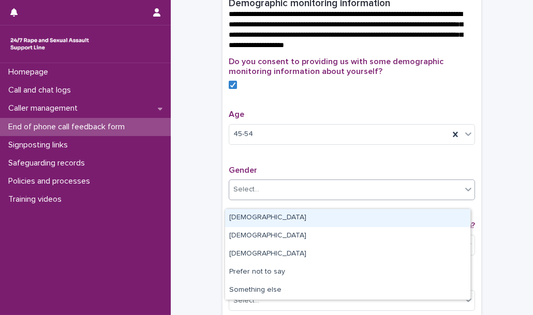
click at [288, 198] on div "Select..." at bounding box center [345, 189] width 232 height 17
click at [251, 220] on div "[DEMOGRAPHIC_DATA]" at bounding box center [347, 218] width 245 height 18
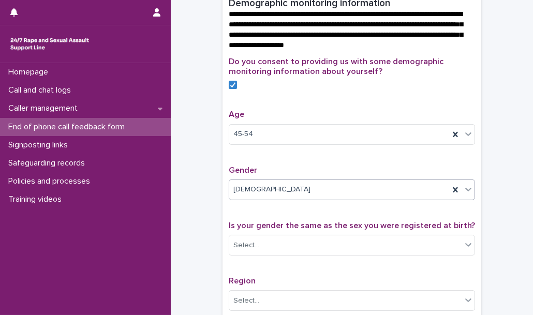
scroll to position [423, 0]
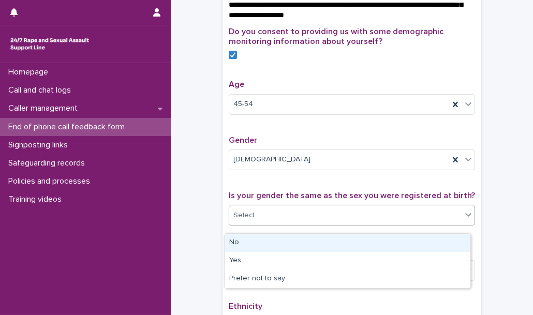
click at [307, 217] on div "Select..." at bounding box center [345, 215] width 232 height 17
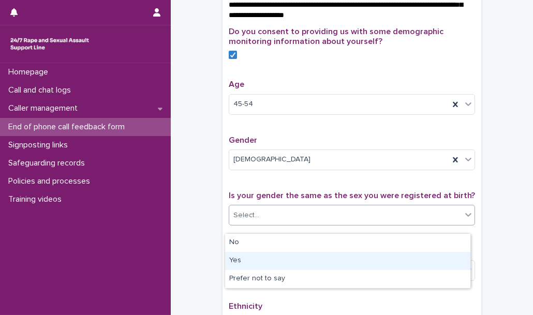
click at [305, 263] on div "Yes" at bounding box center [347, 261] width 245 height 18
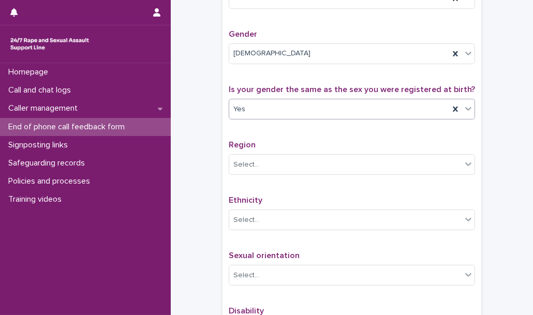
scroll to position [529, 0]
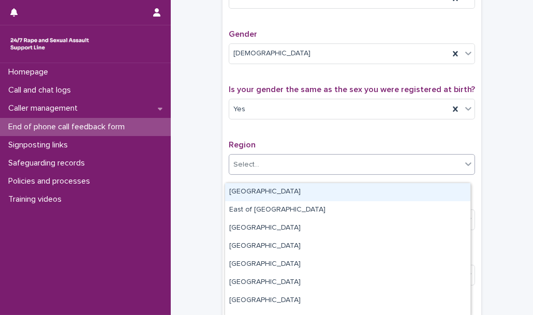
click at [312, 173] on div "Select..." at bounding box center [345, 164] width 232 height 17
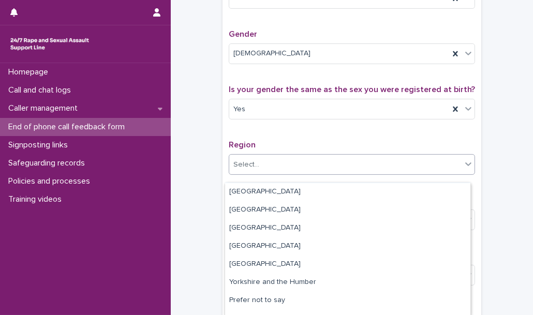
scroll to position [84, 0]
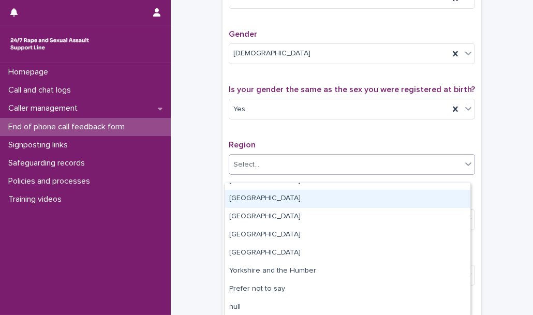
click at [276, 198] on div "[GEOGRAPHIC_DATA]" at bounding box center [347, 199] width 245 height 18
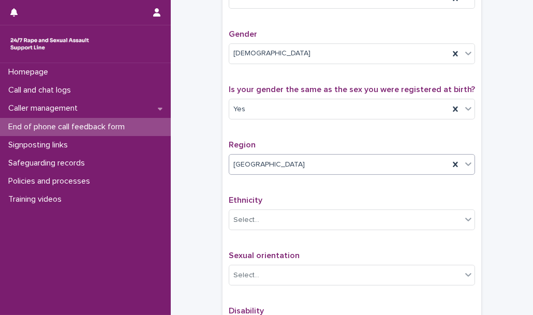
scroll to position [563, 0]
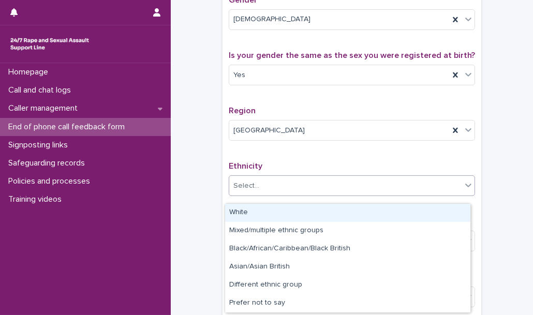
click at [279, 193] on div "Select..." at bounding box center [345, 185] width 232 height 17
click at [250, 214] on div "White" at bounding box center [347, 213] width 245 height 18
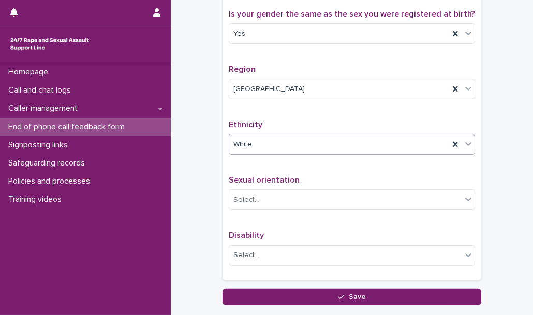
scroll to position [606, 0]
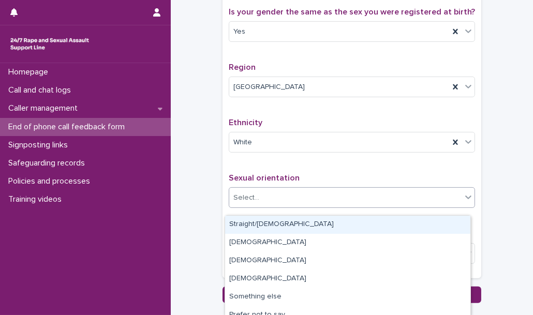
click at [259, 206] on div "Select..." at bounding box center [345, 197] width 232 height 17
click at [261, 224] on div "Straight/[DEMOGRAPHIC_DATA]" at bounding box center [347, 225] width 245 height 18
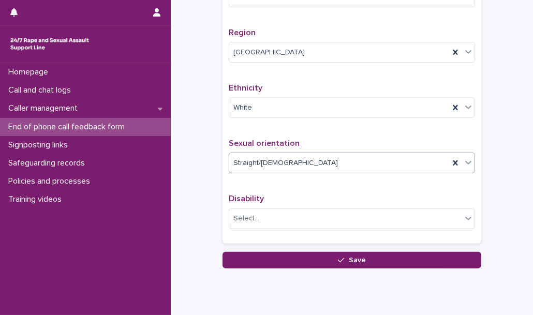
scroll to position [644, 0]
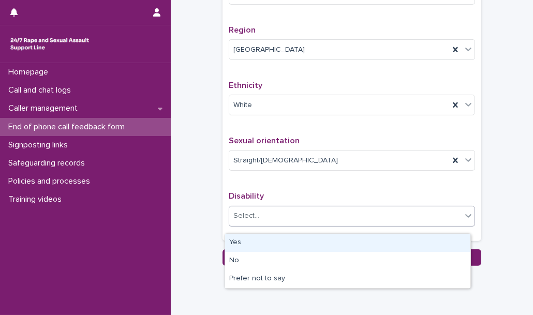
click at [261, 224] on div "Select..." at bounding box center [345, 215] width 232 height 17
click at [246, 240] on div "Yes" at bounding box center [347, 243] width 245 height 18
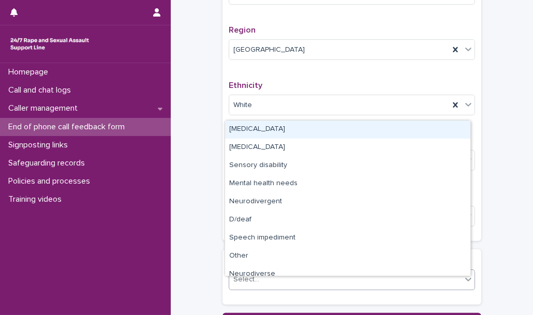
click at [275, 280] on div "Select..." at bounding box center [345, 279] width 232 height 17
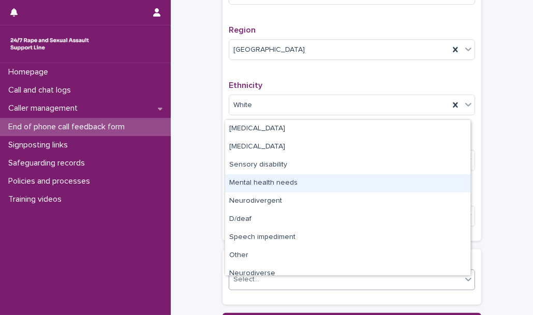
click at [258, 185] on div "Mental health needs" at bounding box center [347, 183] width 245 height 18
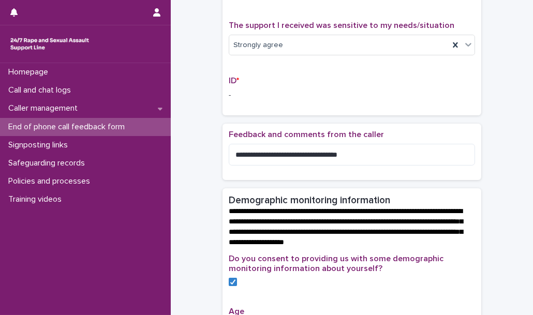
scroll to position [181, 0]
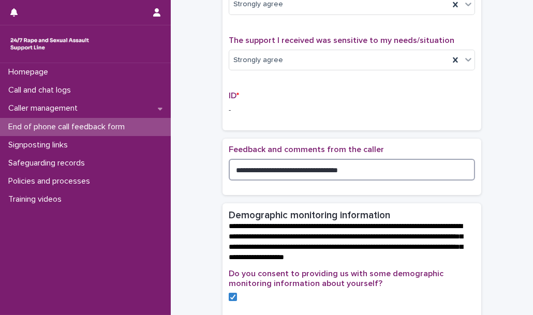
click at [253, 180] on textarea "**********" at bounding box center [352, 170] width 246 height 22
click at [285, 179] on textarea "**********" at bounding box center [352, 170] width 246 height 22
click at [361, 180] on textarea "**********" at bounding box center [352, 170] width 246 height 22
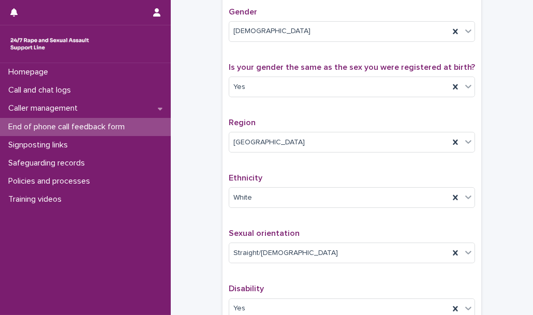
scroll to position [754, 0]
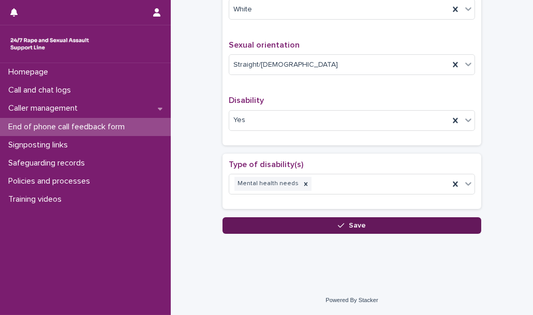
type textarea "**********"
click at [277, 231] on button "Save" at bounding box center [352, 225] width 259 height 17
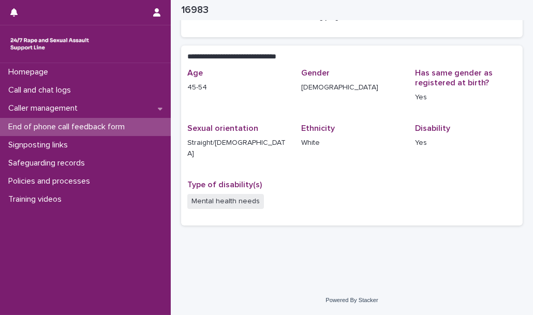
scroll to position [177, 0]
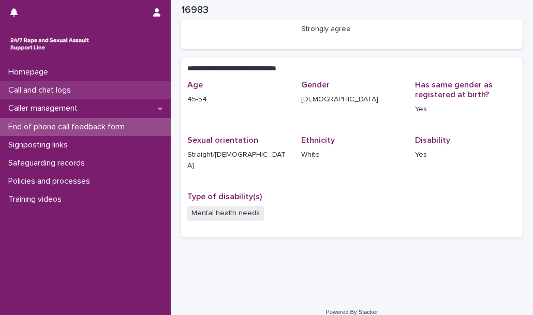
click at [72, 87] on p "Call and chat logs" at bounding box center [41, 90] width 75 height 10
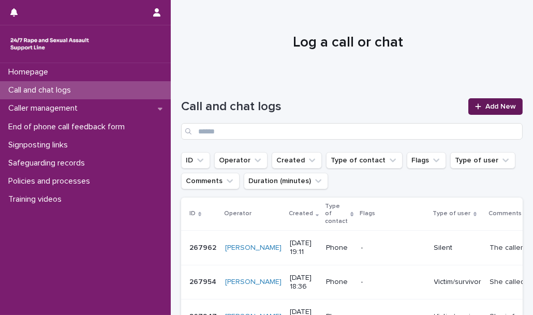
click at [497, 107] on span "Add New" at bounding box center [500, 106] width 31 height 7
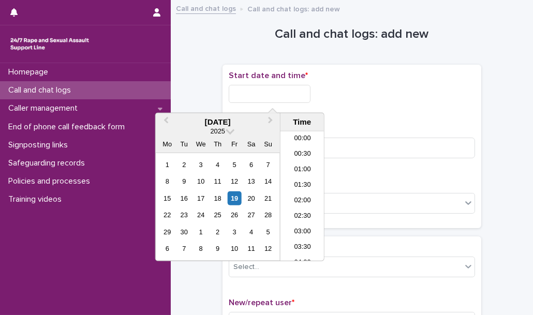
scroll to position [564, 0]
click at [293, 94] on input "text" at bounding box center [270, 94] width 82 height 18
click at [298, 197] on li "20:00" at bounding box center [302, 196] width 44 height 16
type input "**********"
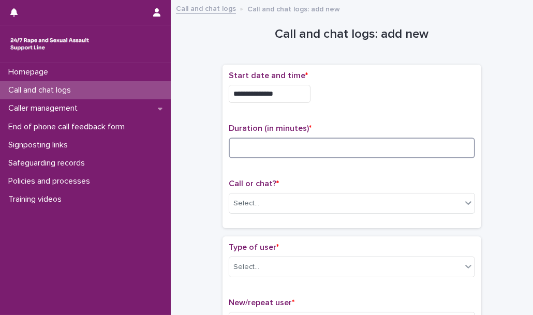
click at [266, 155] on input at bounding box center [352, 148] width 246 height 21
type input "**"
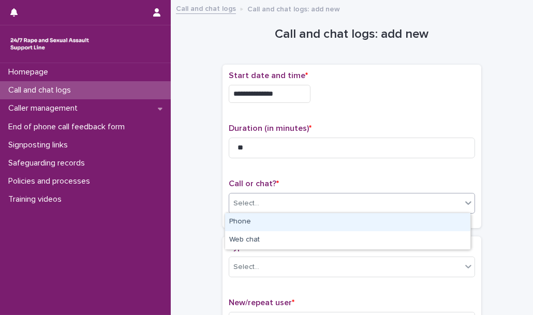
click at [258, 203] on div "Select..." at bounding box center [345, 203] width 232 height 17
click at [258, 221] on div "Phone" at bounding box center [347, 222] width 245 height 18
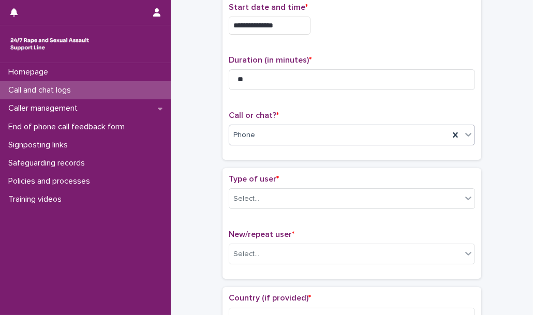
scroll to position [68, 0]
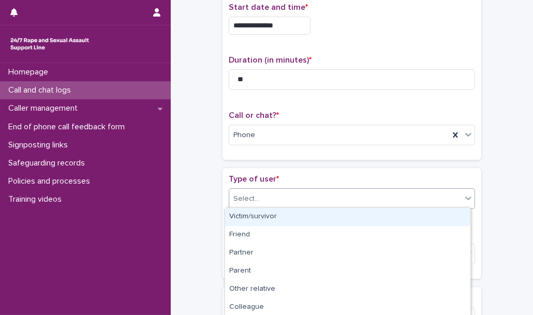
click at [270, 188] on div "Select..." at bounding box center [352, 198] width 246 height 21
click at [270, 216] on div "Victim/survivor" at bounding box center [347, 217] width 245 height 18
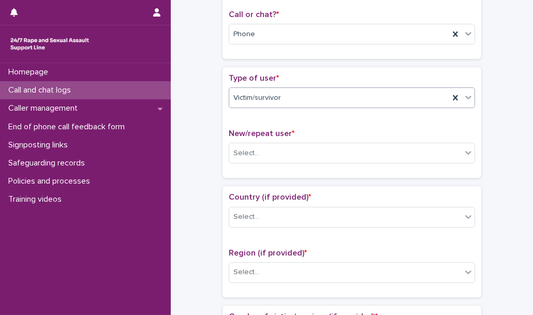
scroll to position [175, 0]
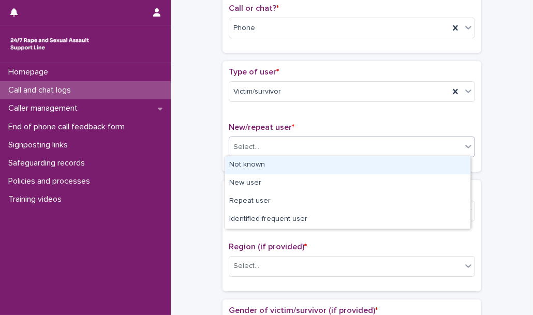
click at [277, 144] on div "Select..." at bounding box center [345, 147] width 232 height 17
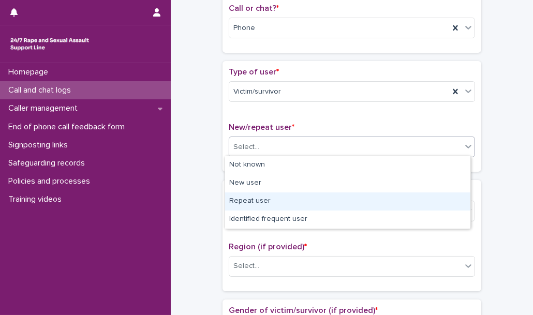
click at [271, 198] on div "Repeat user" at bounding box center [347, 201] width 245 height 18
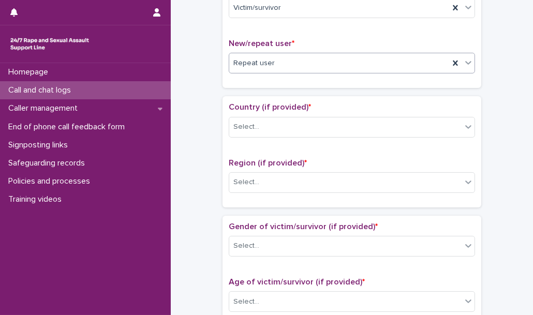
scroll to position [261, 0]
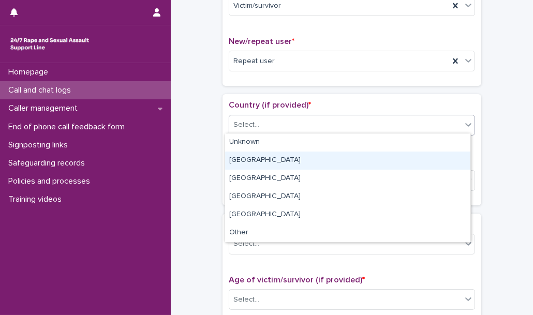
drag, startPoint x: 269, startPoint y: 115, endPoint x: 271, endPoint y: 150, distance: 35.2
click at [270, 156] on body "**********" at bounding box center [266, 157] width 533 height 315
click at [270, 156] on div "[GEOGRAPHIC_DATA]" at bounding box center [347, 161] width 245 height 18
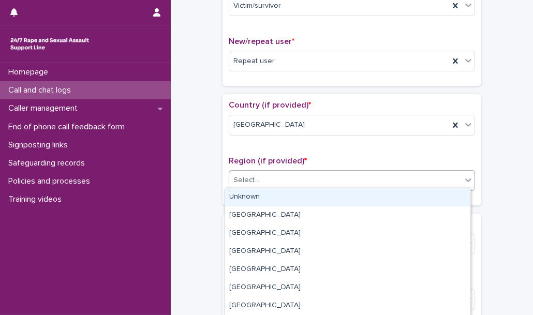
click at [269, 186] on div "Select..." at bounding box center [345, 180] width 232 height 17
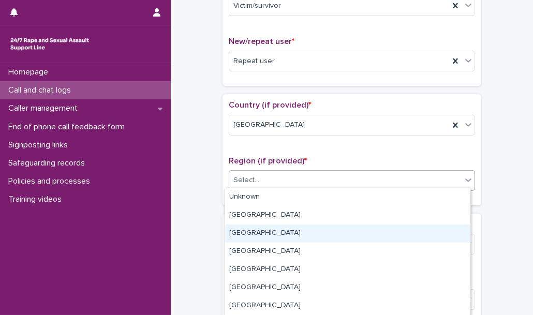
click at [261, 233] on div "[GEOGRAPHIC_DATA]" at bounding box center [347, 234] width 245 height 18
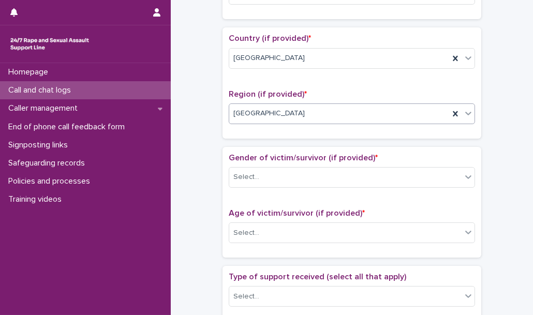
scroll to position [330, 0]
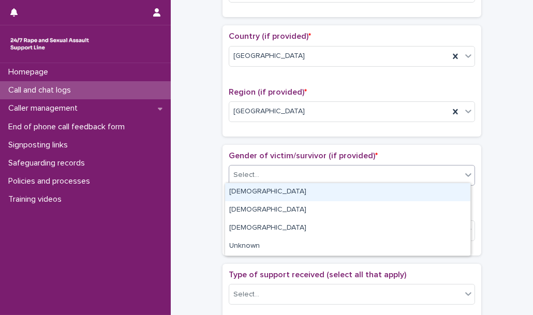
click at [271, 178] on div "Select..." at bounding box center [345, 175] width 232 height 17
click at [272, 186] on div "[DEMOGRAPHIC_DATA]" at bounding box center [347, 192] width 245 height 18
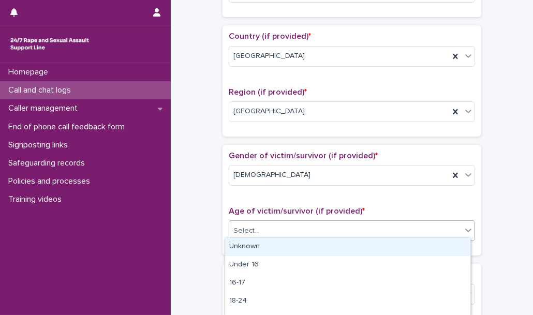
click at [268, 231] on div "Select..." at bounding box center [345, 231] width 232 height 17
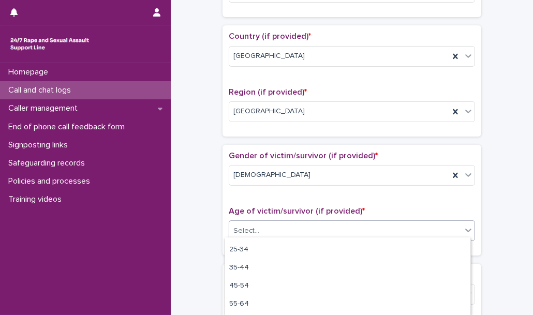
scroll to position [72, 0]
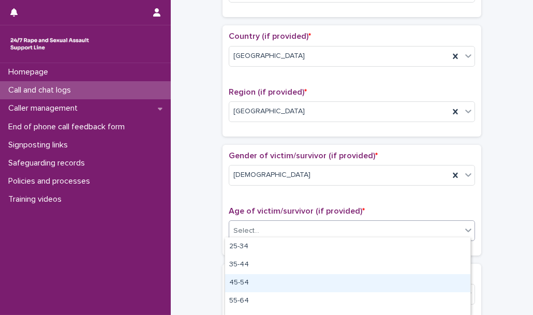
drag, startPoint x: 263, startPoint y: 254, endPoint x: 260, endPoint y: 277, distance: 23.1
click at [260, 277] on div "45-54" at bounding box center [347, 283] width 245 height 18
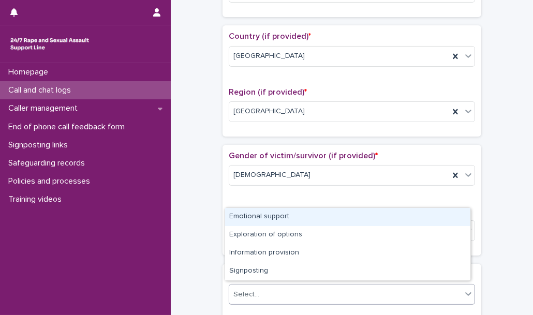
click at [271, 286] on div "Select..." at bounding box center [345, 294] width 232 height 17
click at [256, 216] on div "Emotional support" at bounding box center [347, 217] width 245 height 18
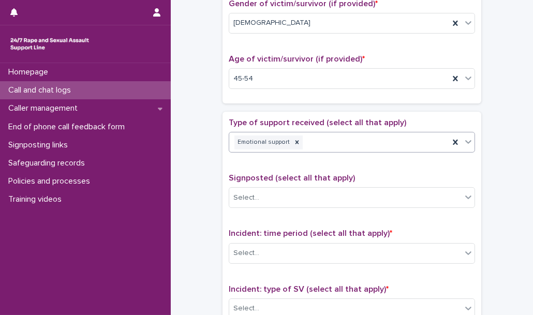
scroll to position [483, 0]
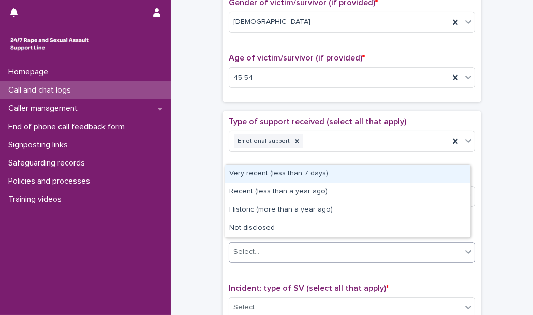
click at [262, 245] on div "Select..." at bounding box center [345, 252] width 232 height 17
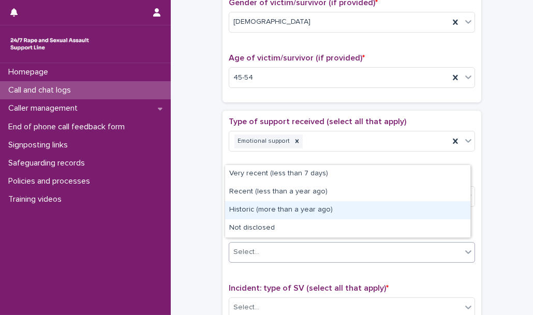
click at [268, 215] on div "Historic (more than a year ago)" at bounding box center [347, 210] width 245 height 18
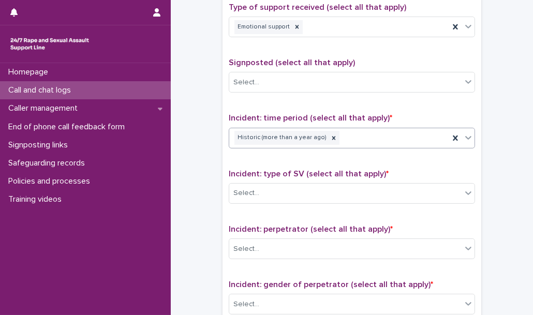
scroll to position [601, 0]
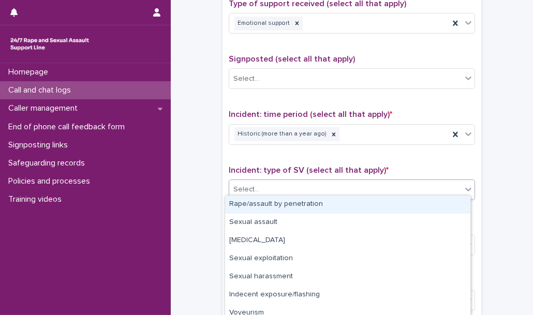
click at [266, 186] on div "Select..." at bounding box center [345, 189] width 232 height 17
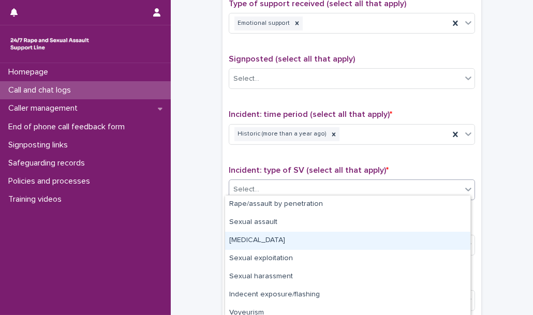
click at [262, 240] on div "[MEDICAL_DATA]" at bounding box center [347, 241] width 245 height 18
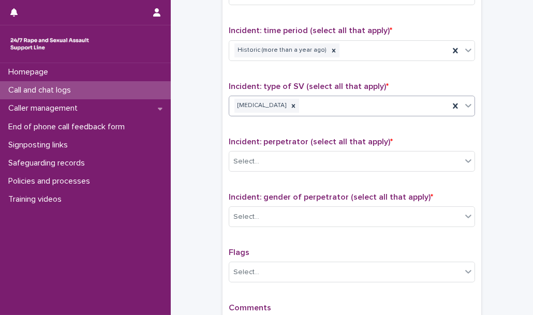
scroll to position [686, 0]
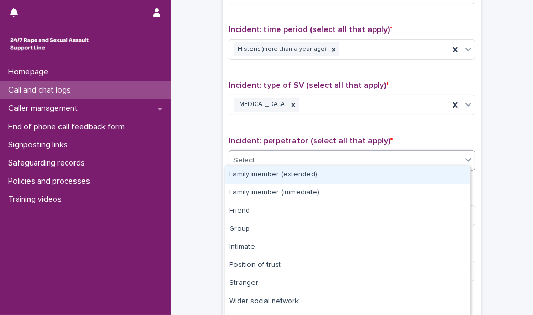
click at [246, 155] on div "Select..." at bounding box center [246, 160] width 26 height 11
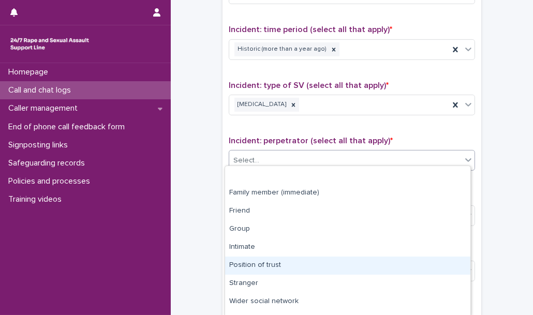
scroll to position [49, 0]
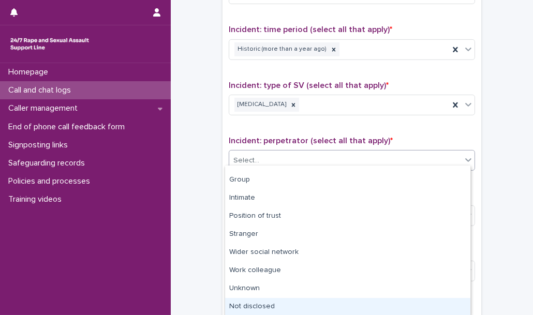
click at [258, 304] on div "Not disclosed" at bounding box center [347, 307] width 245 height 18
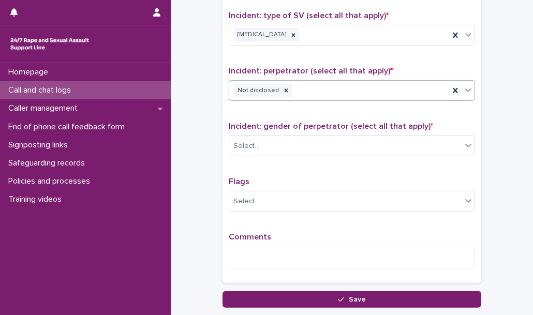
scroll to position [768, 0]
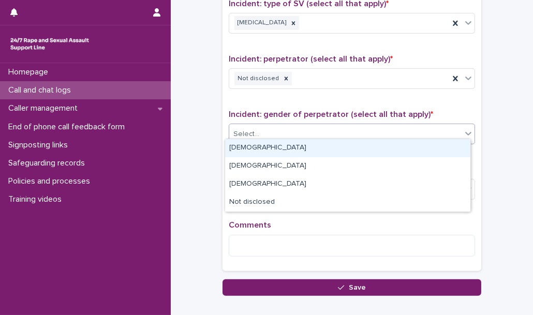
click at [271, 126] on div "Select..." at bounding box center [345, 134] width 232 height 17
click at [251, 152] on div "[DEMOGRAPHIC_DATA]" at bounding box center [347, 148] width 245 height 18
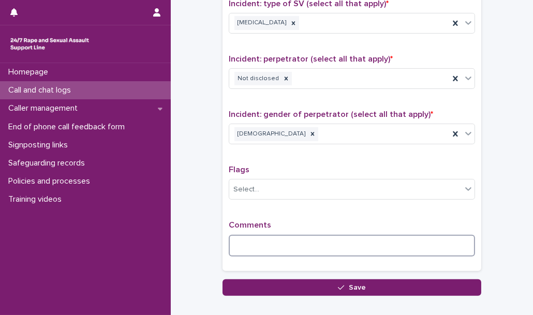
click at [274, 238] on textarea at bounding box center [352, 246] width 246 height 22
type textarea "*"
click at [255, 242] on textarea "********" at bounding box center [352, 246] width 246 height 22
drag, startPoint x: 255, startPoint y: 242, endPoint x: 247, endPoint y: 239, distance: 8.4
click at [247, 239] on textarea "********" at bounding box center [352, 246] width 246 height 22
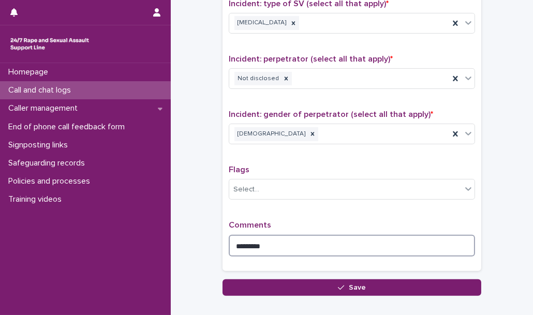
click at [278, 241] on textarea "********" at bounding box center [352, 246] width 246 height 22
click at [264, 243] on textarea "*******" at bounding box center [352, 246] width 246 height 22
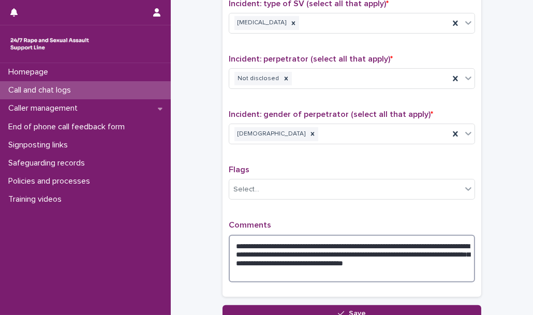
click at [321, 260] on textarea "**********" at bounding box center [352, 259] width 246 height 48
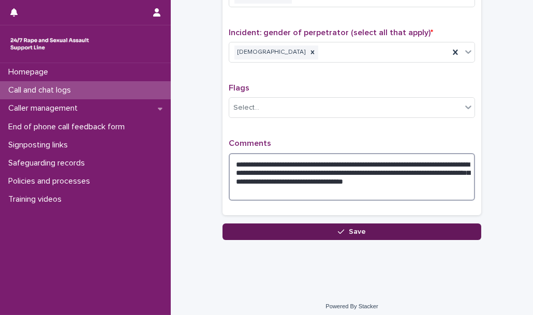
type textarea "**********"
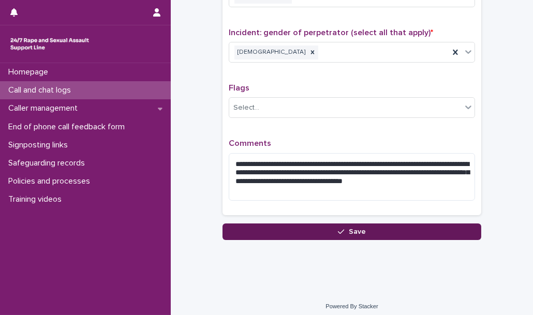
click at [356, 228] on span "Save" at bounding box center [357, 231] width 17 height 7
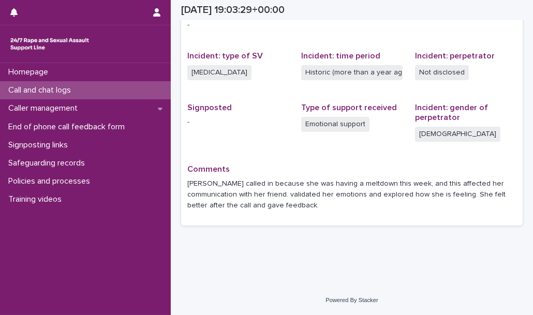
scroll to position [234, 0]
